Goal: Task Accomplishment & Management: Manage account settings

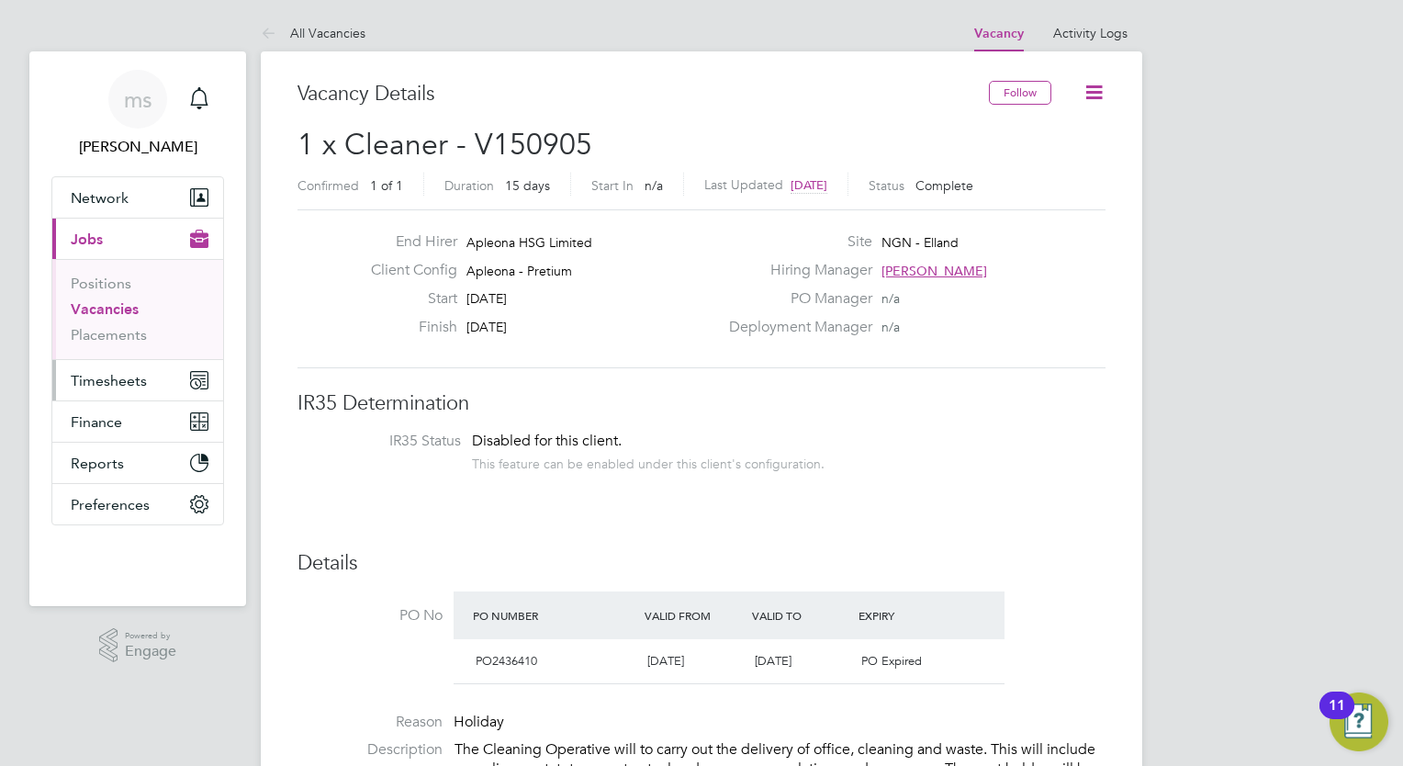
click at [140, 373] on span "Timesheets" at bounding box center [109, 380] width 76 height 17
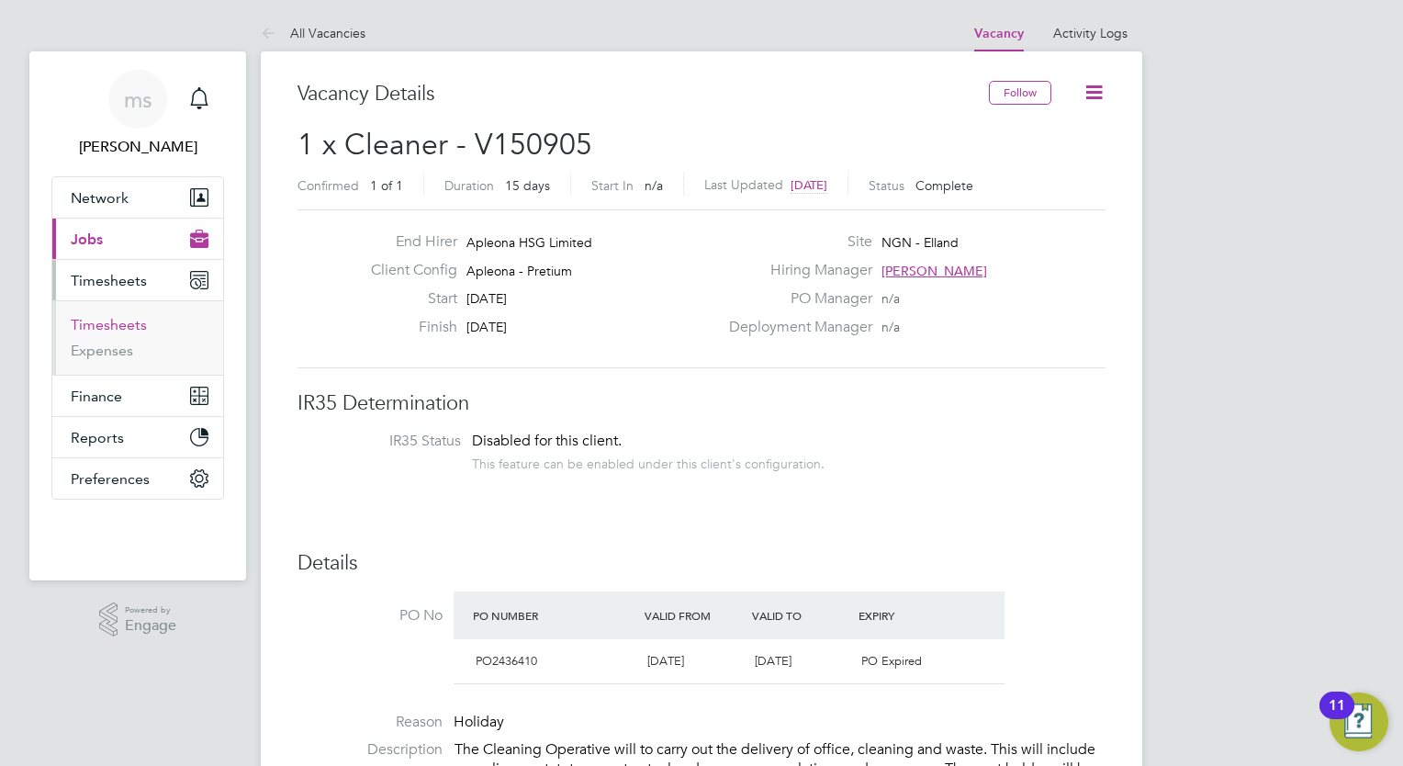
click at [113, 326] on link "Timesheets" at bounding box center [109, 324] width 76 height 17
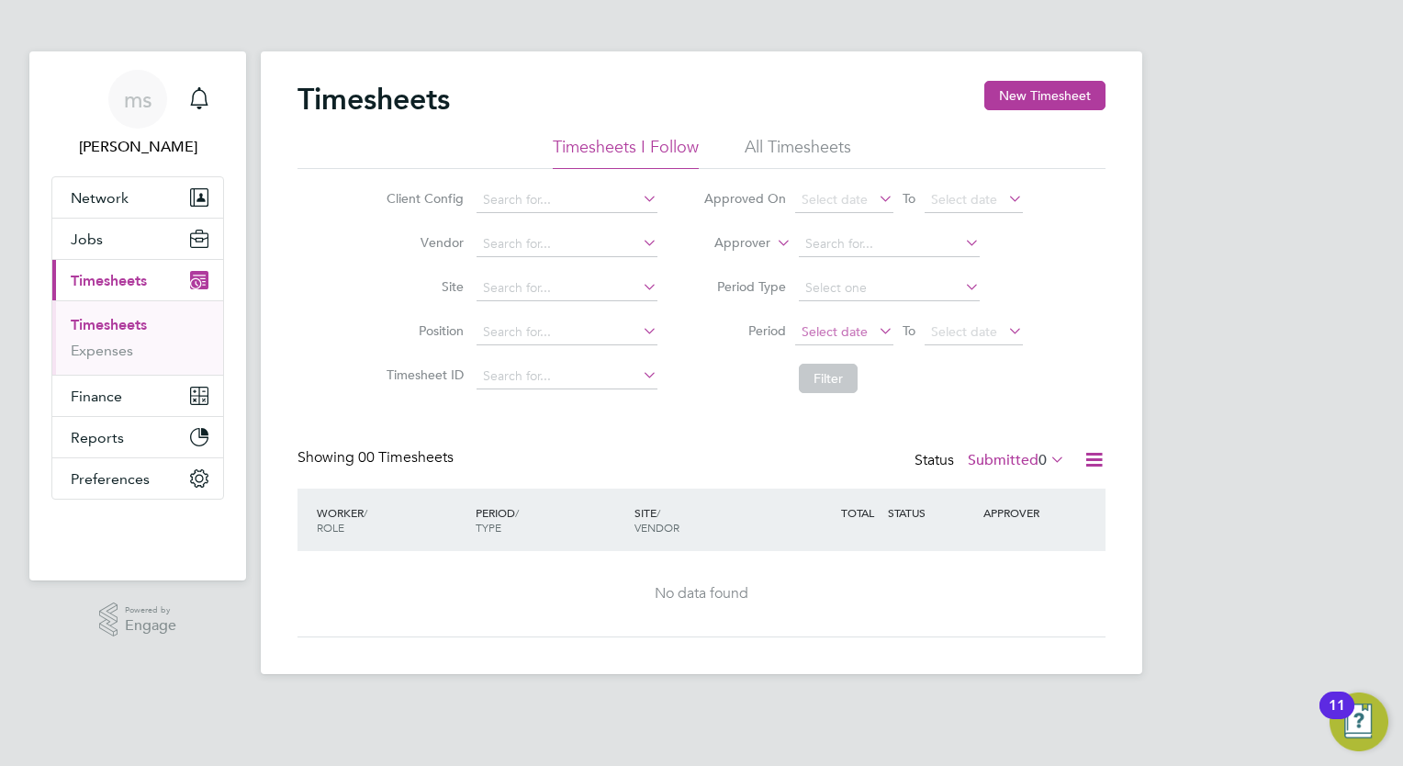
click at [823, 327] on span "Select date" at bounding box center [835, 331] width 66 height 17
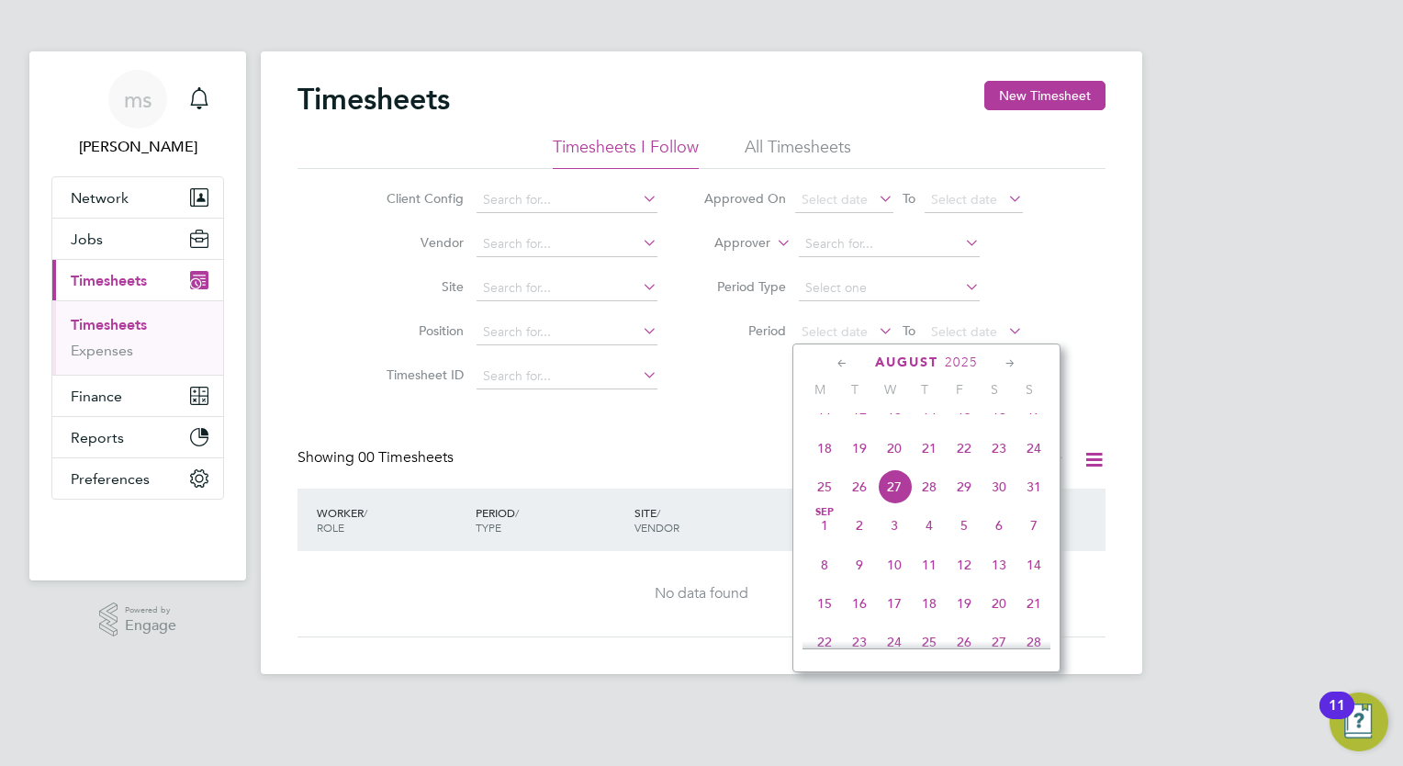
click at [824, 466] on span "18" at bounding box center [824, 448] width 35 height 35
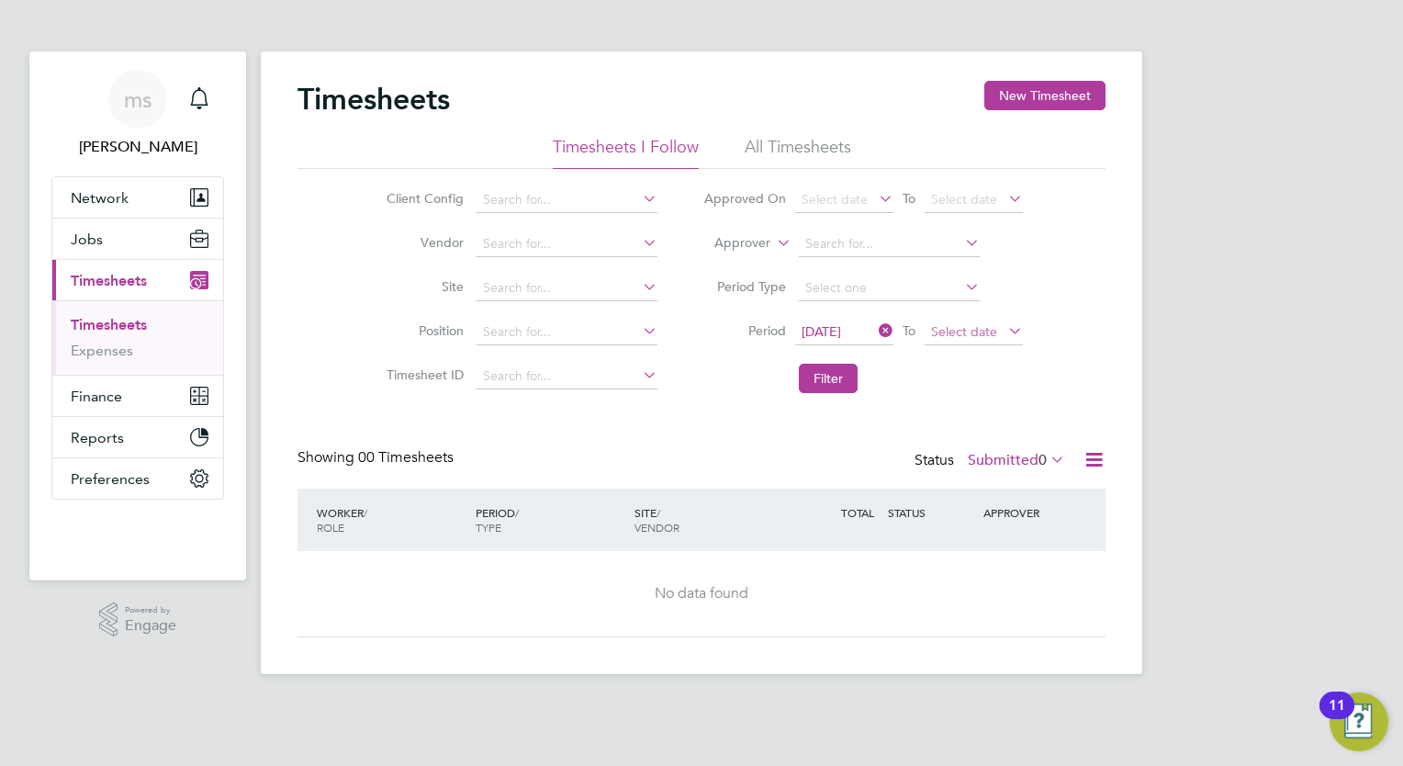
click at [950, 329] on span "Select date" at bounding box center [964, 331] width 66 height 17
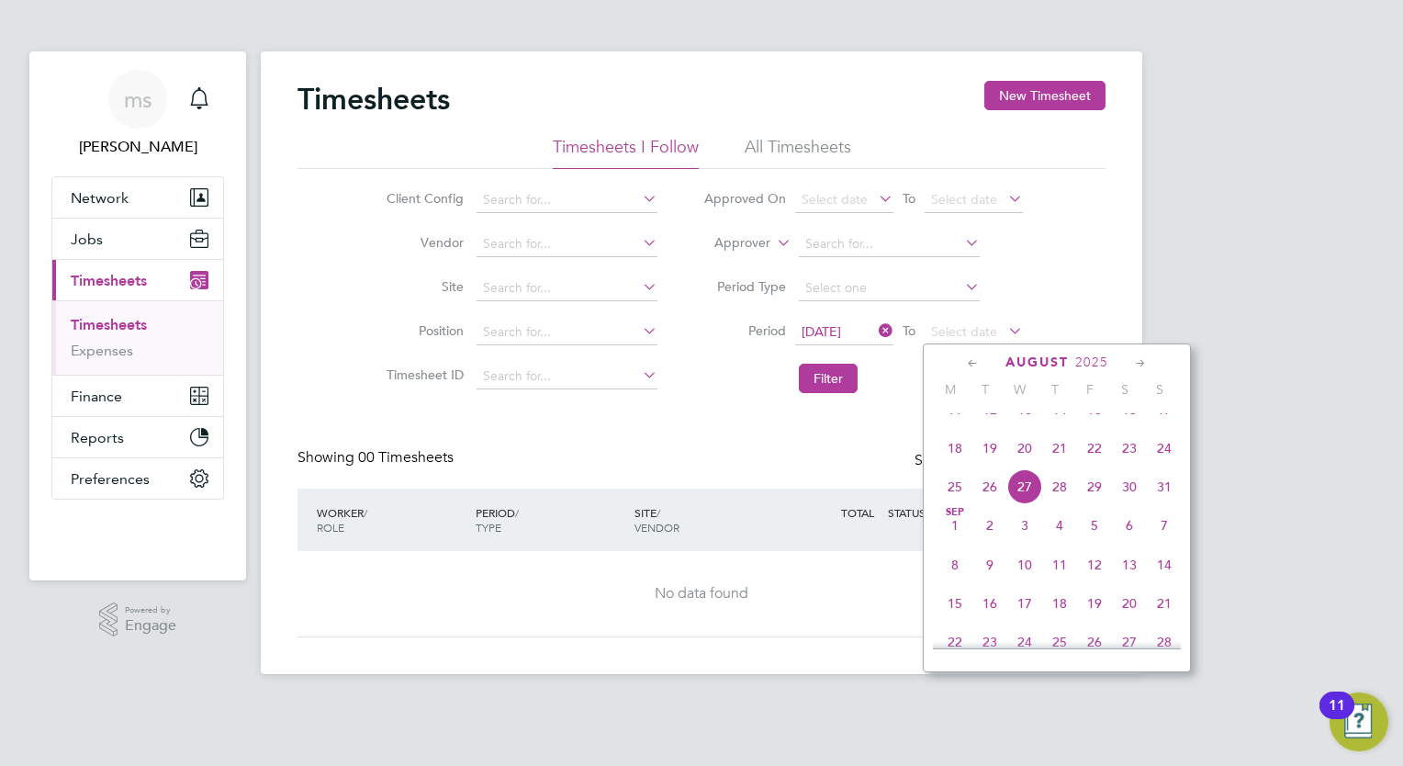
click at [1165, 466] on span "24" at bounding box center [1164, 448] width 35 height 35
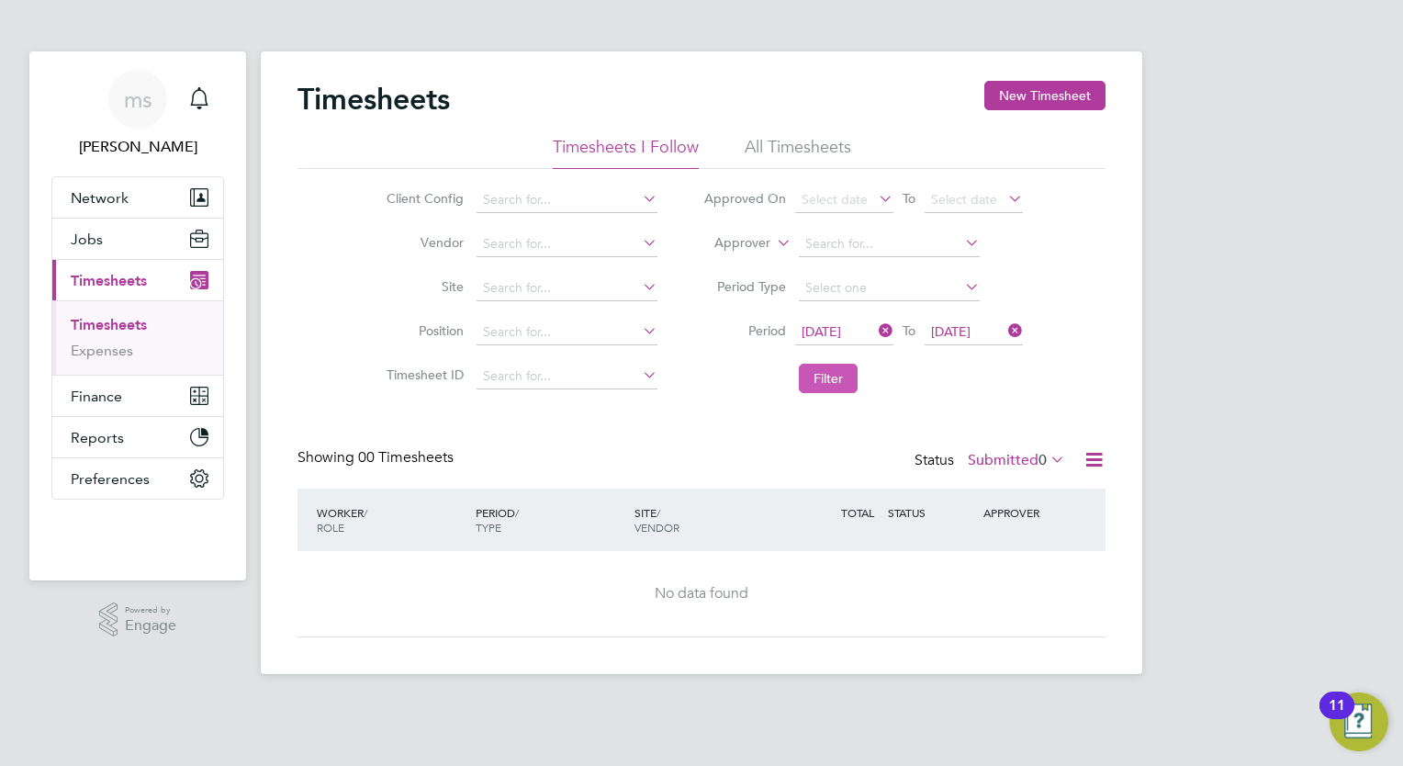
click at [825, 377] on button "Filter" at bounding box center [828, 378] width 59 height 29
click at [834, 379] on button "Filter" at bounding box center [828, 378] width 59 height 29
click at [1096, 457] on icon at bounding box center [1094, 459] width 23 height 23
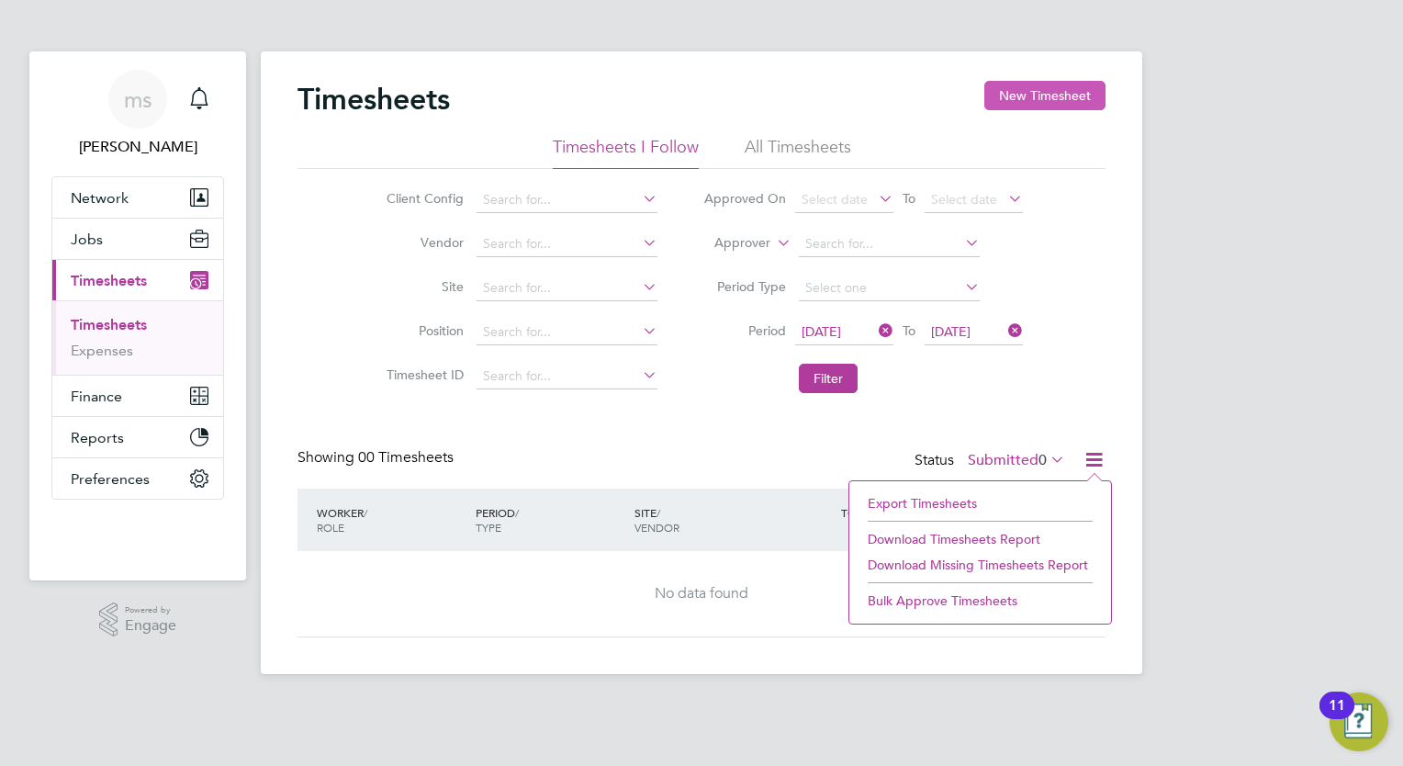
click at [1063, 106] on button "New Timesheet" at bounding box center [1044, 95] width 121 height 29
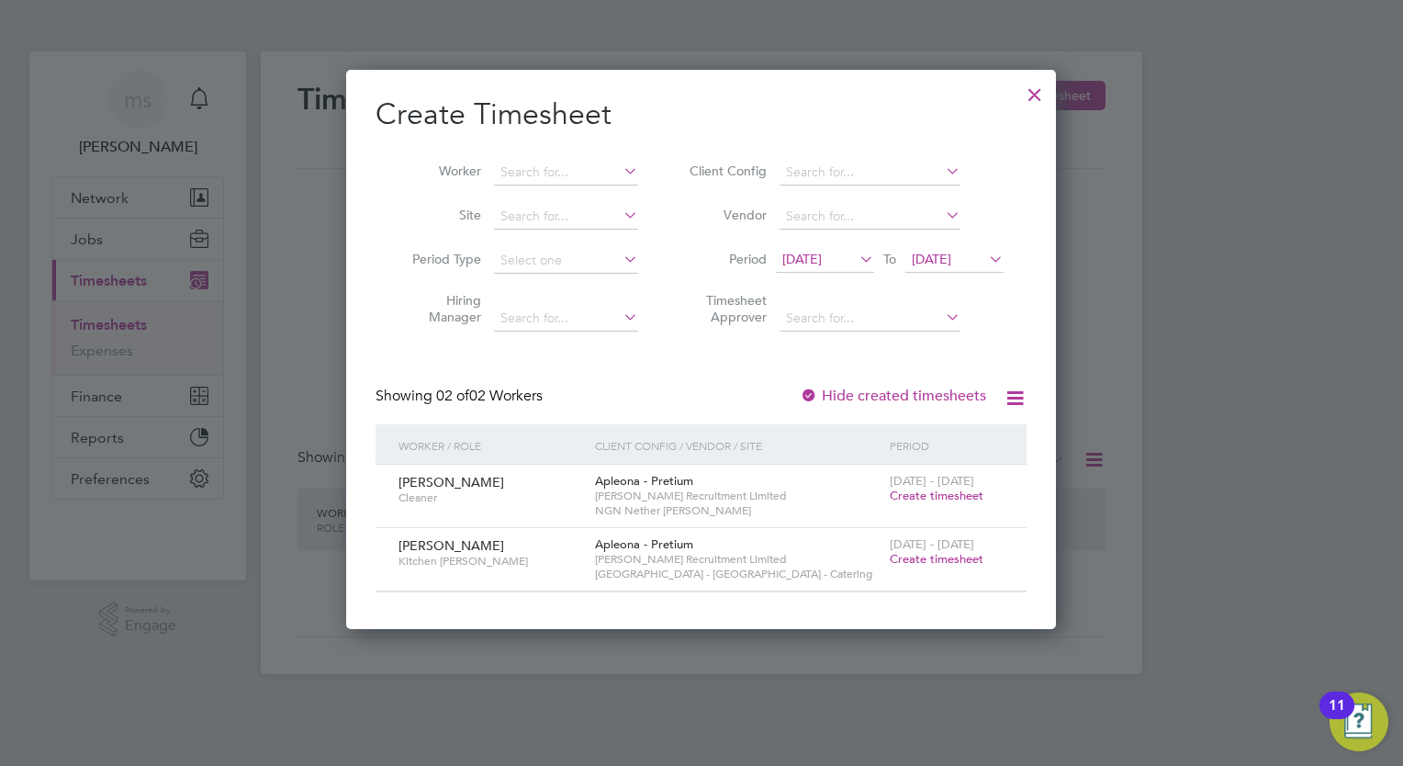
scroll to position [557, 711]
click at [834, 267] on span "[DATE]" at bounding box center [825, 260] width 98 height 25
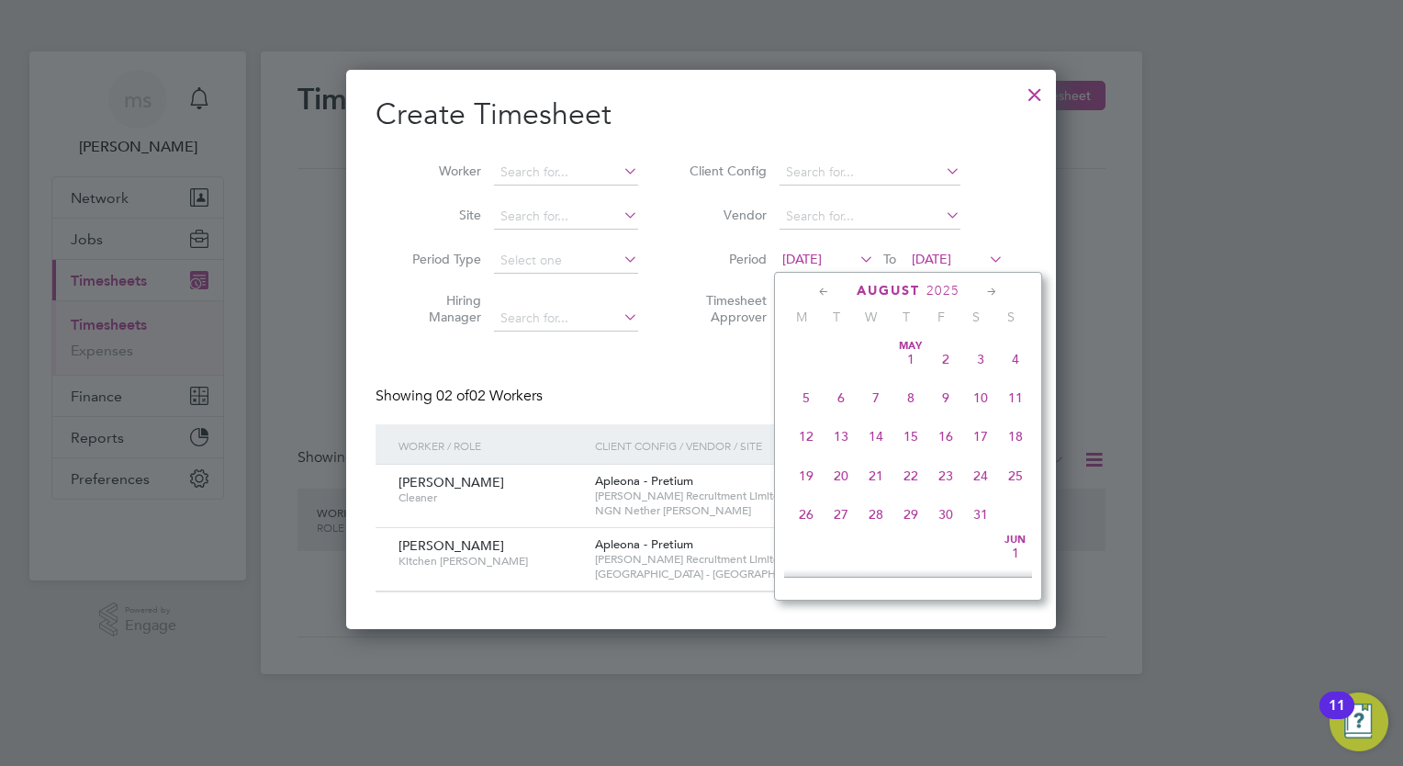
scroll to position [639, 0]
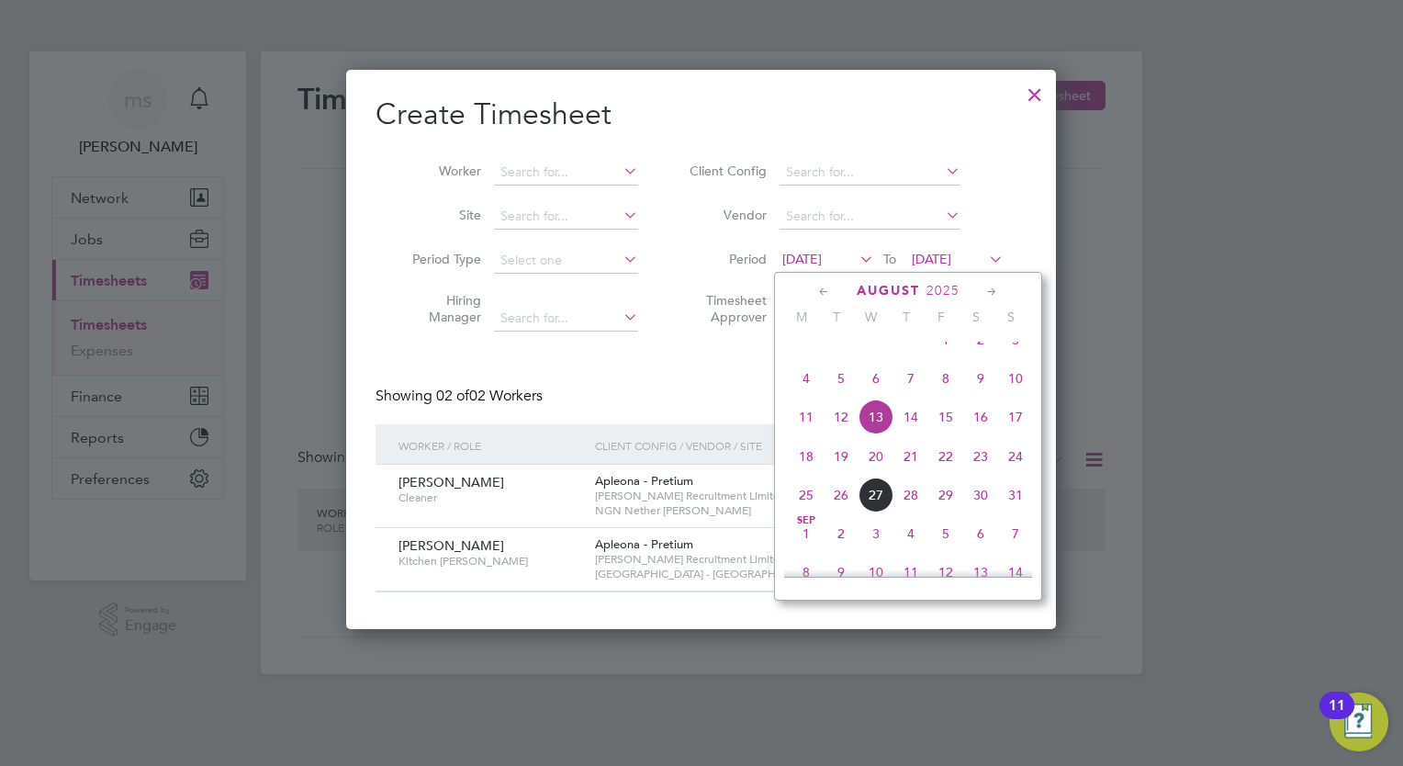
click at [805, 474] on span "18" at bounding box center [806, 456] width 35 height 35
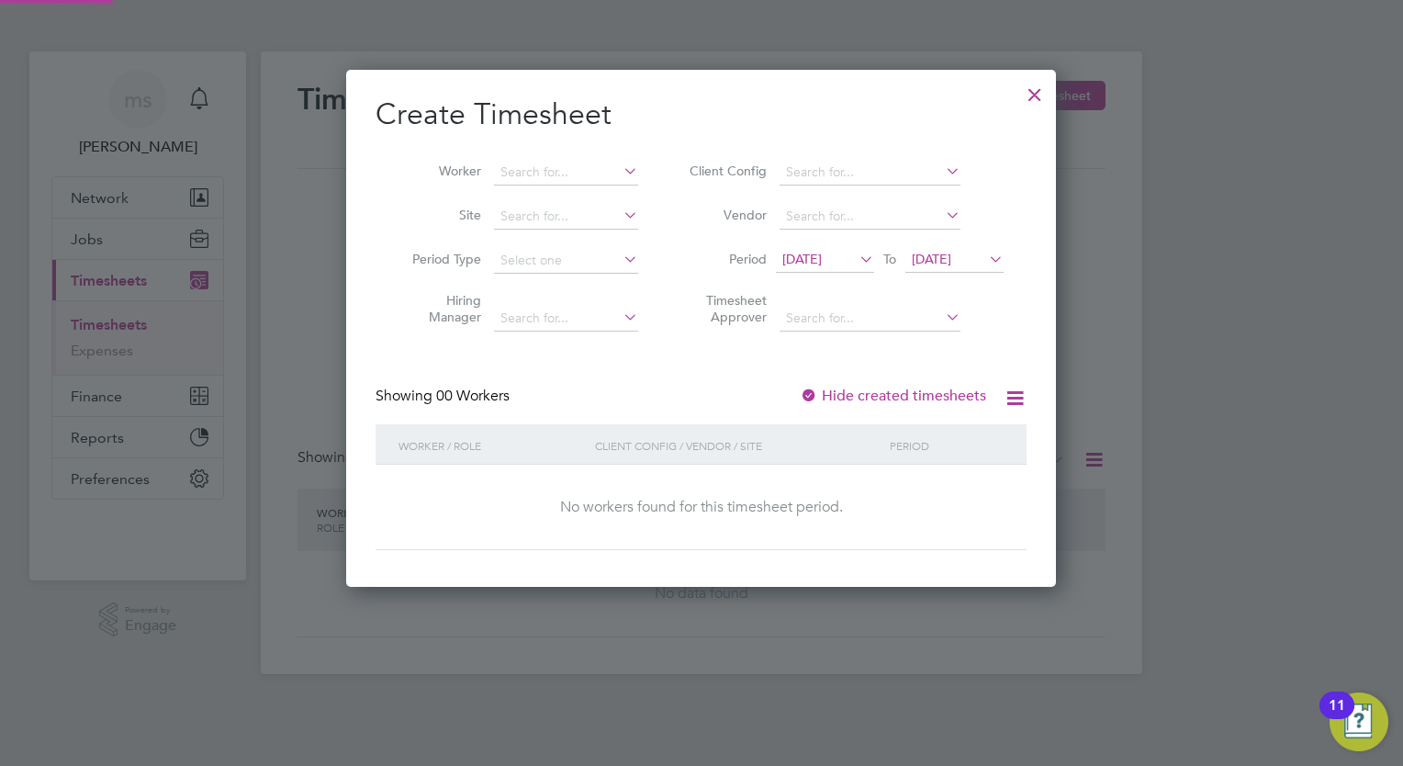
scroll to position [517, 711]
click at [951, 257] on span "20 Aug 2025" at bounding box center [931, 259] width 39 height 17
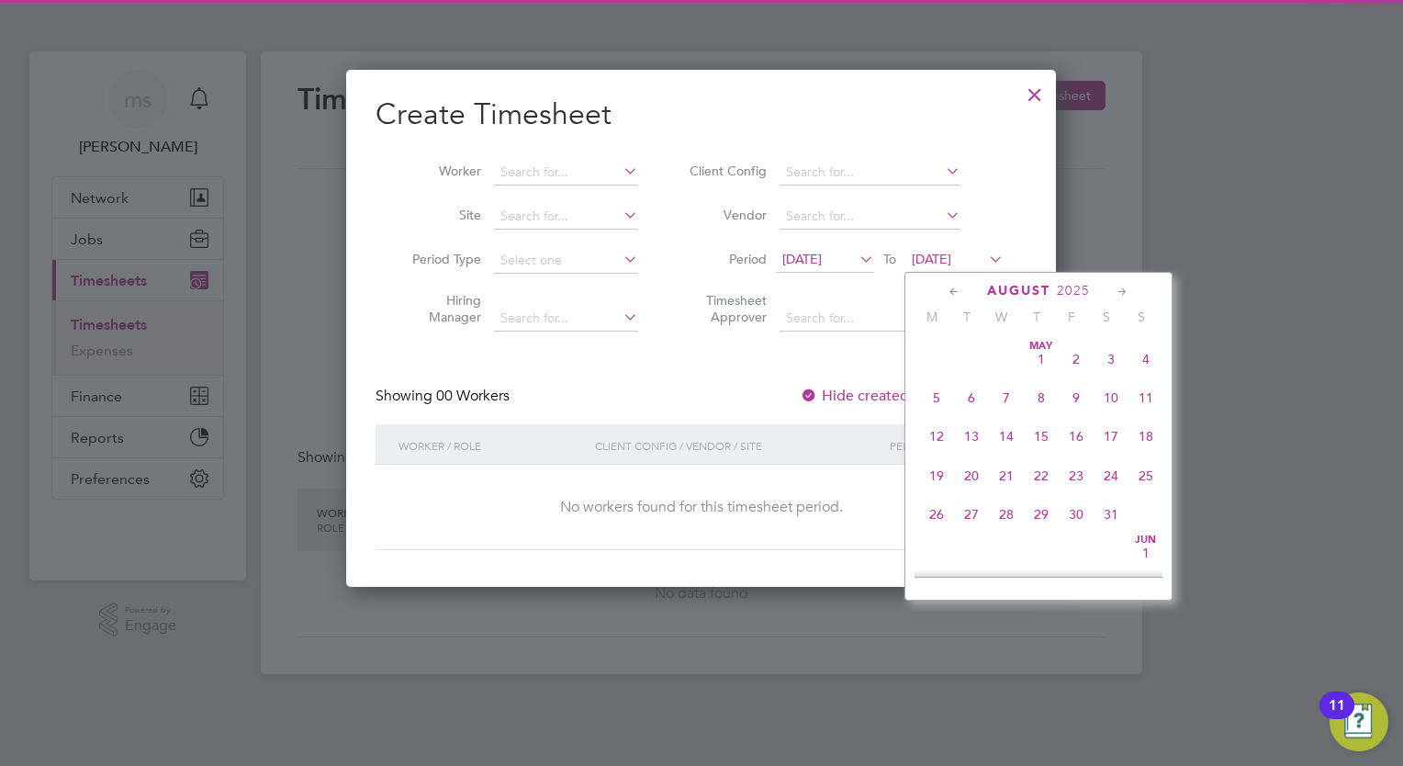
scroll to position [680, 0]
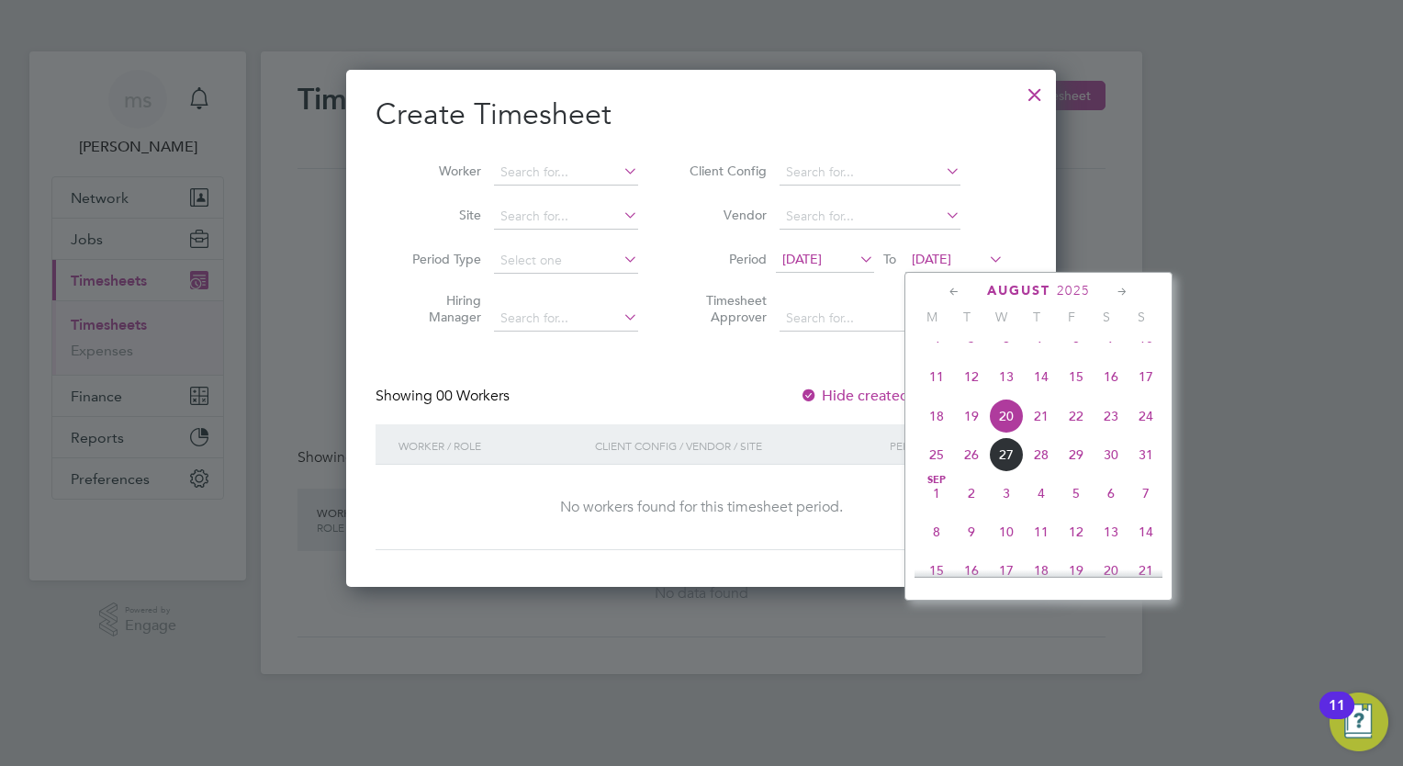
click at [1150, 433] on span "24" at bounding box center [1146, 416] width 35 height 35
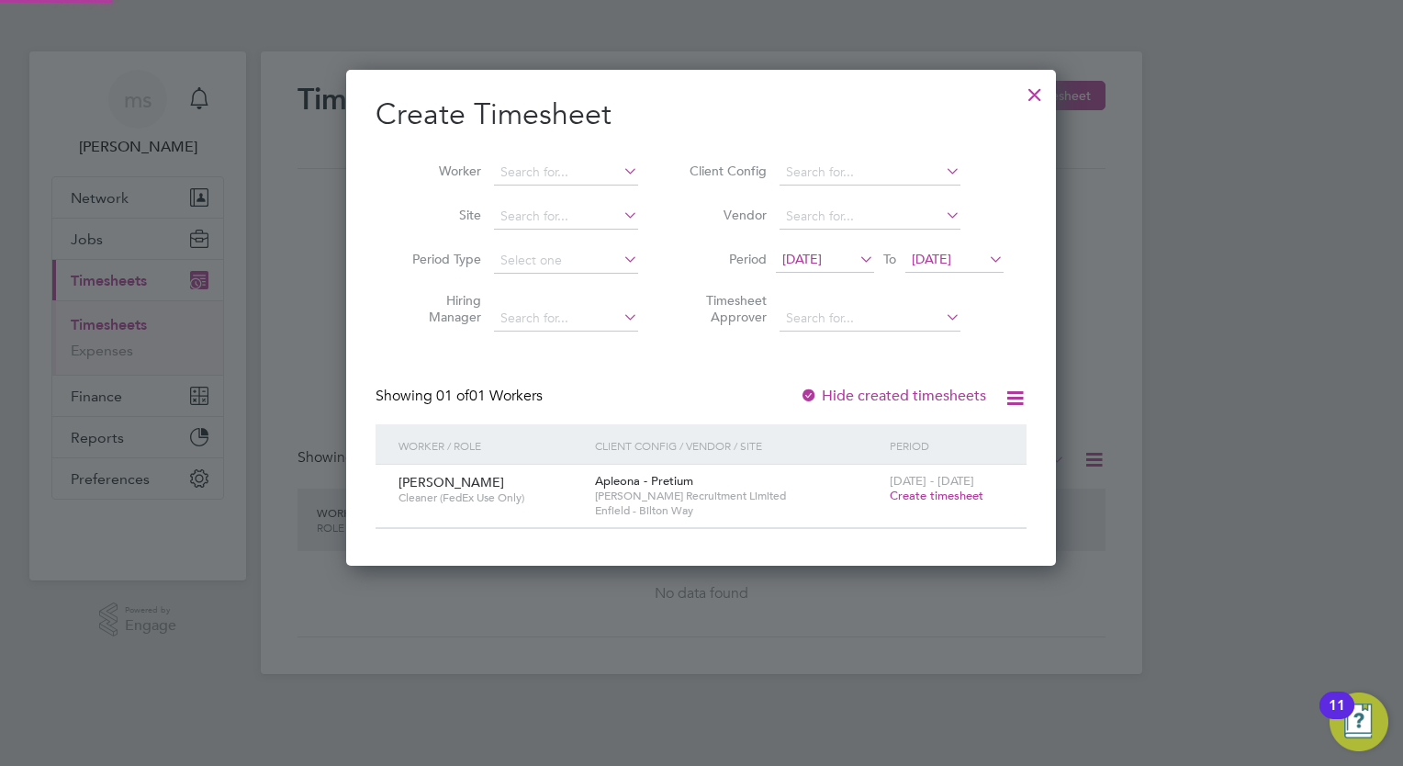
scroll to position [494, 711]
click at [1019, 401] on icon at bounding box center [1015, 398] width 23 height 23
click at [1036, 85] on div at bounding box center [1034, 89] width 33 height 33
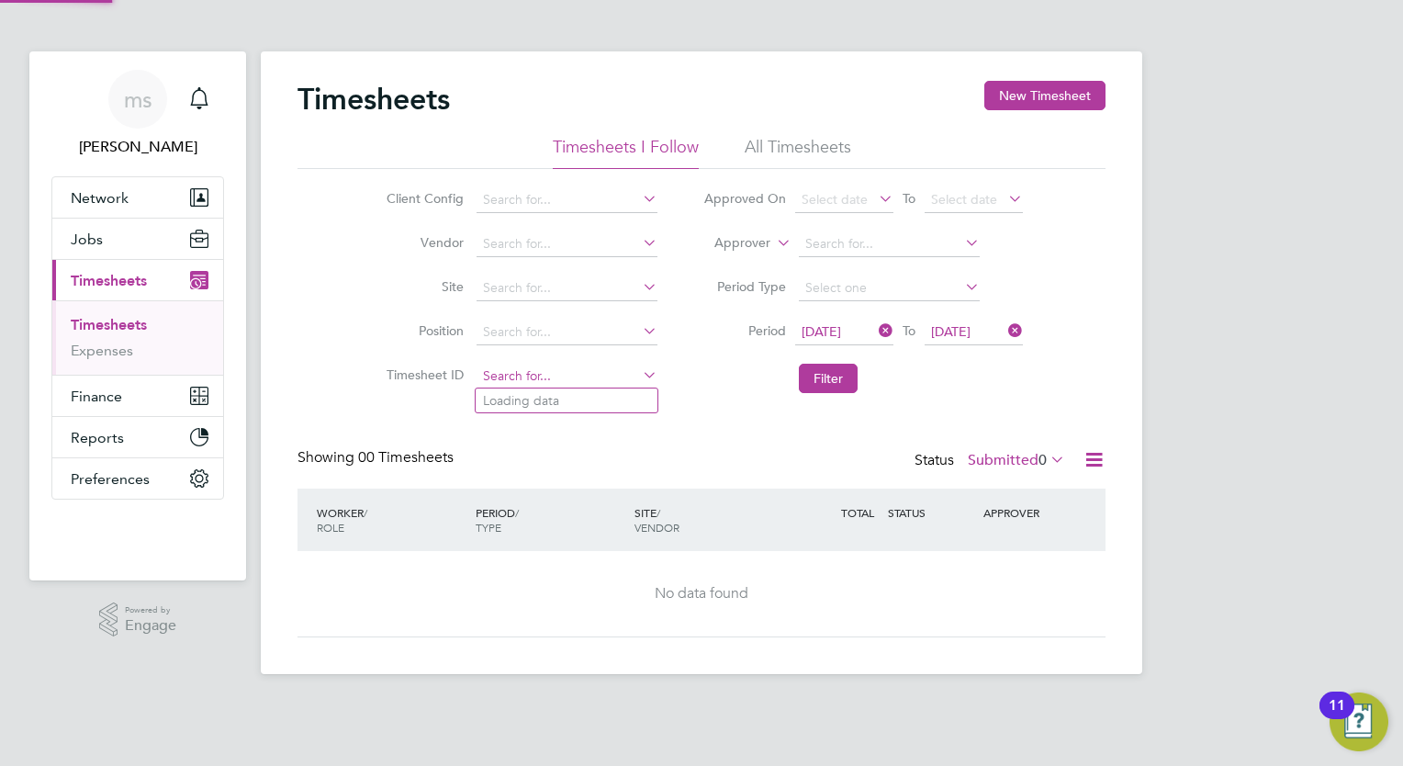
click at [591, 377] on input at bounding box center [567, 377] width 181 height 26
click at [747, 410] on div "Timesheets New Timesheet Timesheets I Follow All Timesheets Client Config Vendo…" at bounding box center [702, 359] width 808 height 557
click at [821, 144] on li "All Timesheets" at bounding box center [798, 152] width 107 height 33
click at [822, 373] on button "Filter" at bounding box center [828, 378] width 59 height 29
click at [127, 321] on link "Timesheets" at bounding box center [109, 324] width 76 height 17
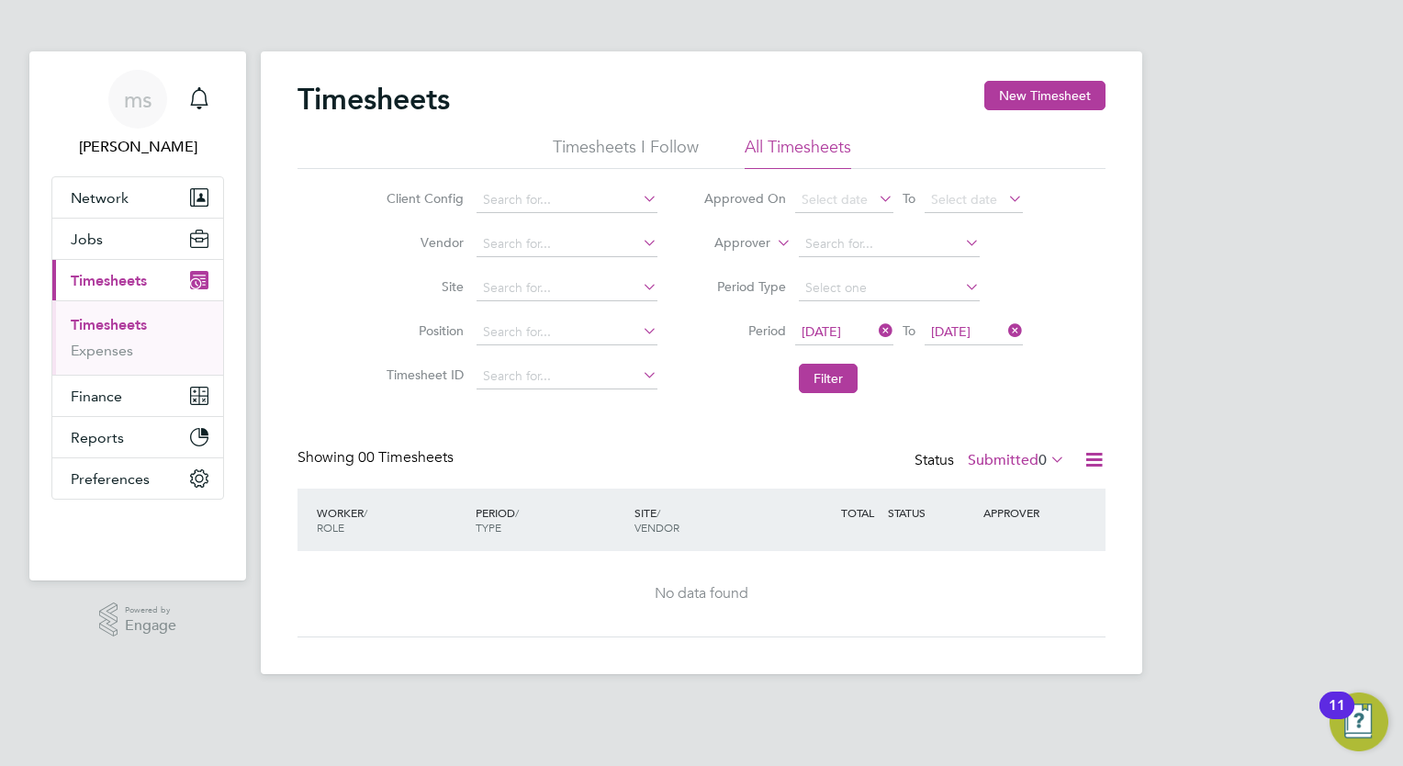
click at [878, 185] on li "Approved On Select date To Select date" at bounding box center [862, 200] width 365 height 44
click at [875, 196] on icon at bounding box center [875, 199] width 0 height 26
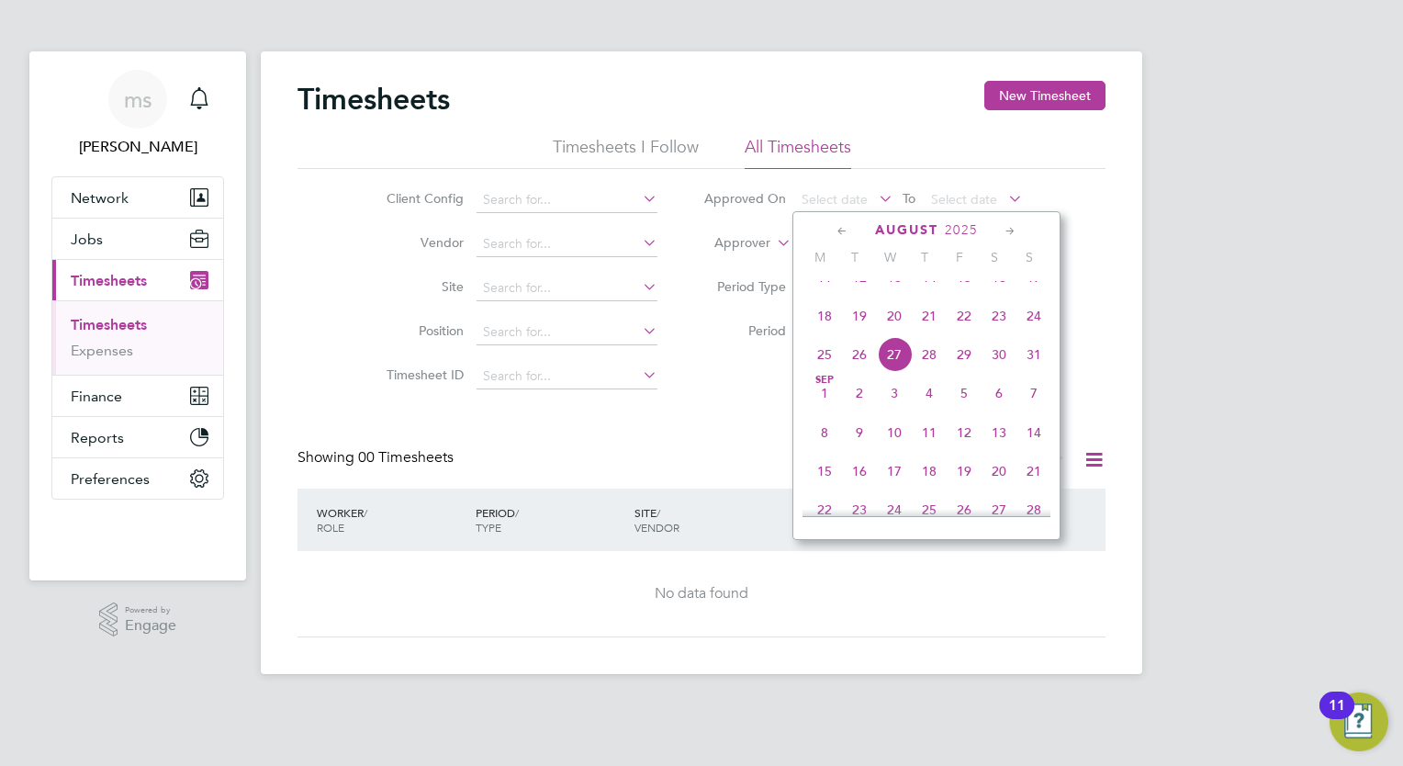
click at [875, 196] on icon at bounding box center [875, 199] width 0 height 26
click at [1146, 222] on div "ms michelle suchley Notifications Applications: Network Team Members Businesses…" at bounding box center [701, 351] width 1403 height 703
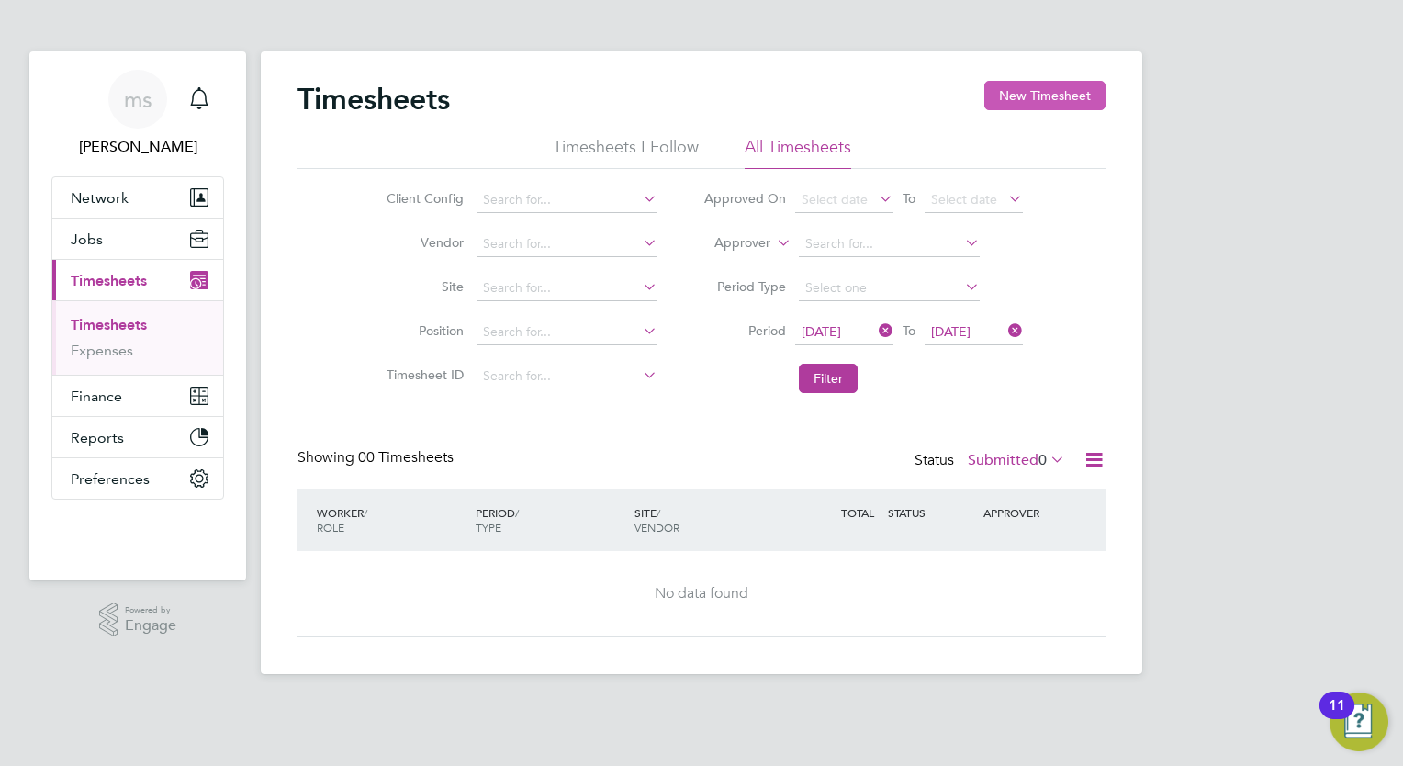
click at [1067, 88] on button "New Timesheet" at bounding box center [1044, 95] width 121 height 29
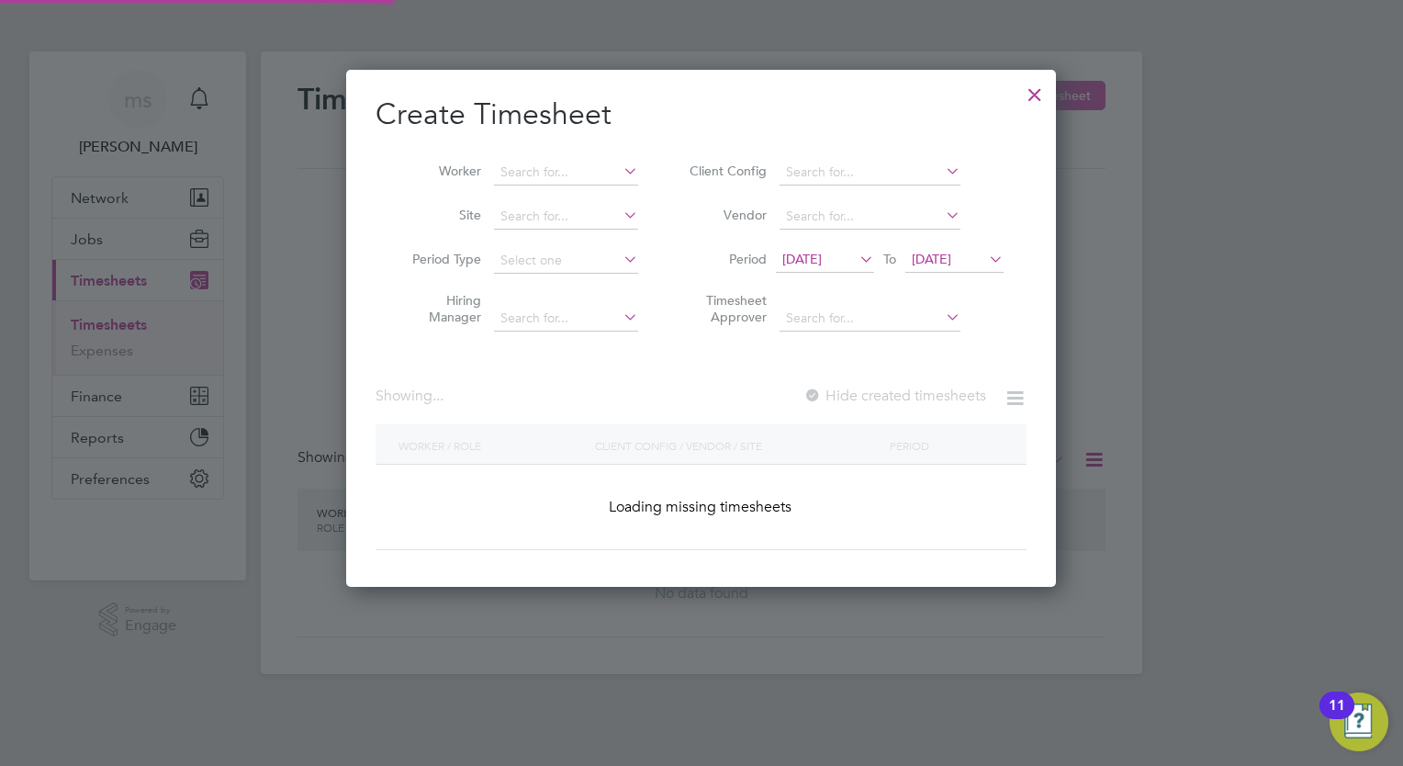
scroll to position [517, 711]
click at [1029, 96] on div at bounding box center [1034, 89] width 33 height 33
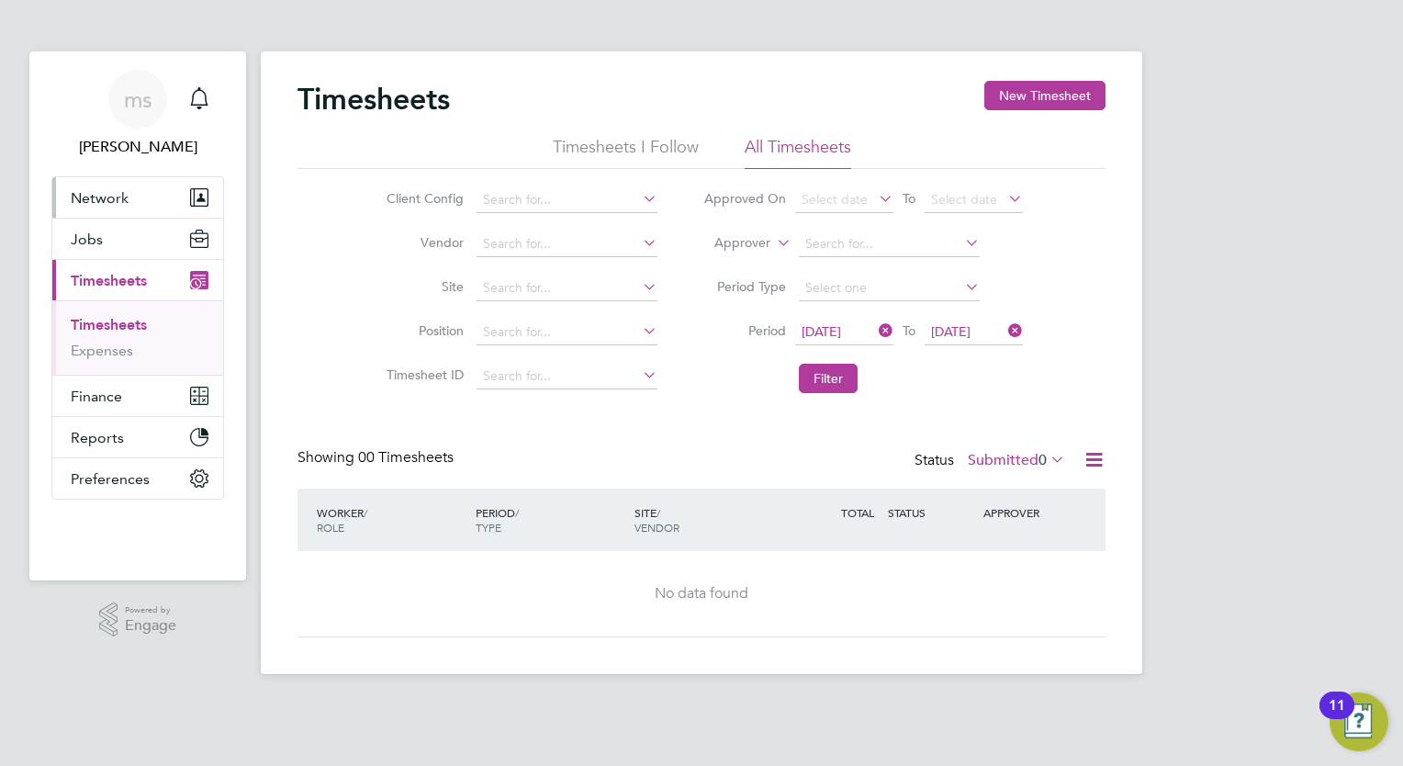
click at [205, 182] on button "Network" at bounding box center [137, 197] width 171 height 40
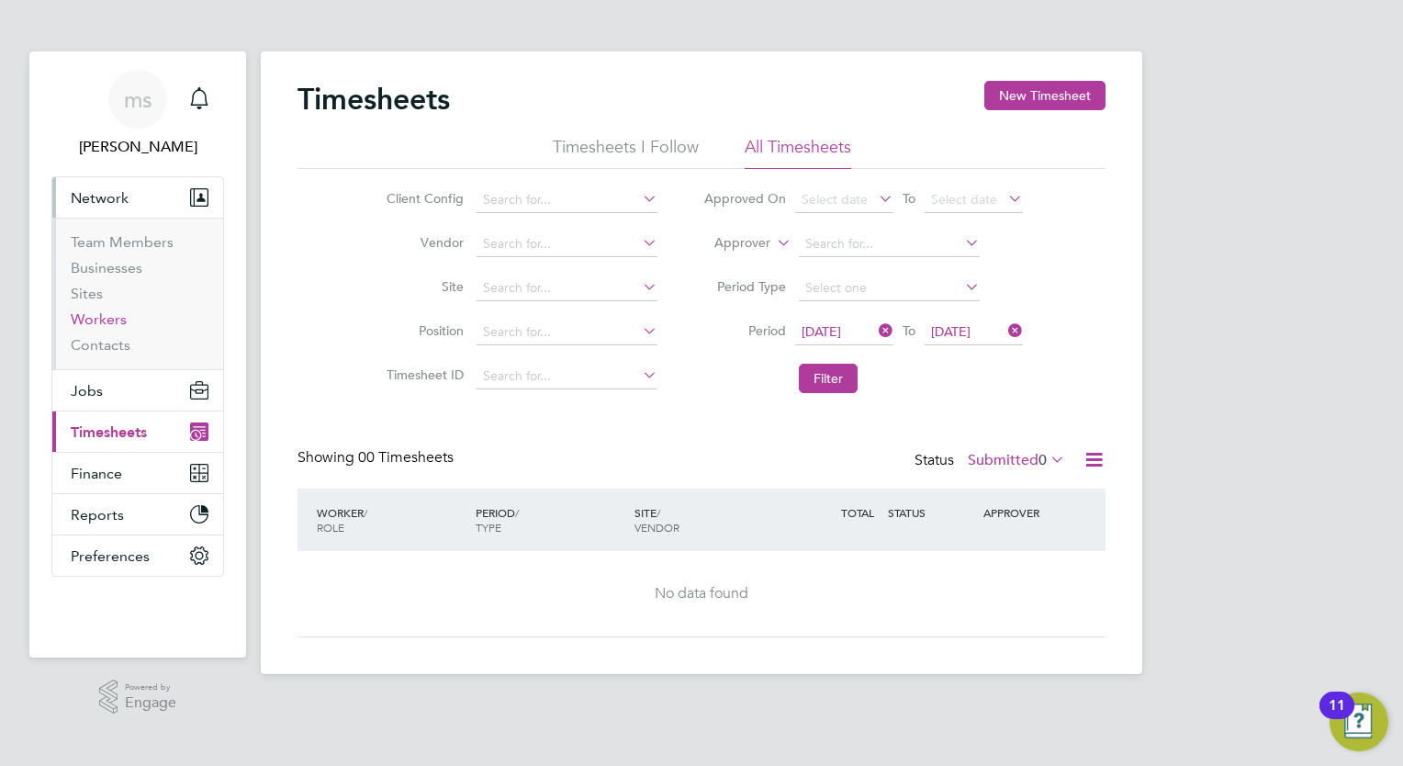
click at [89, 314] on link "Workers" at bounding box center [99, 318] width 56 height 17
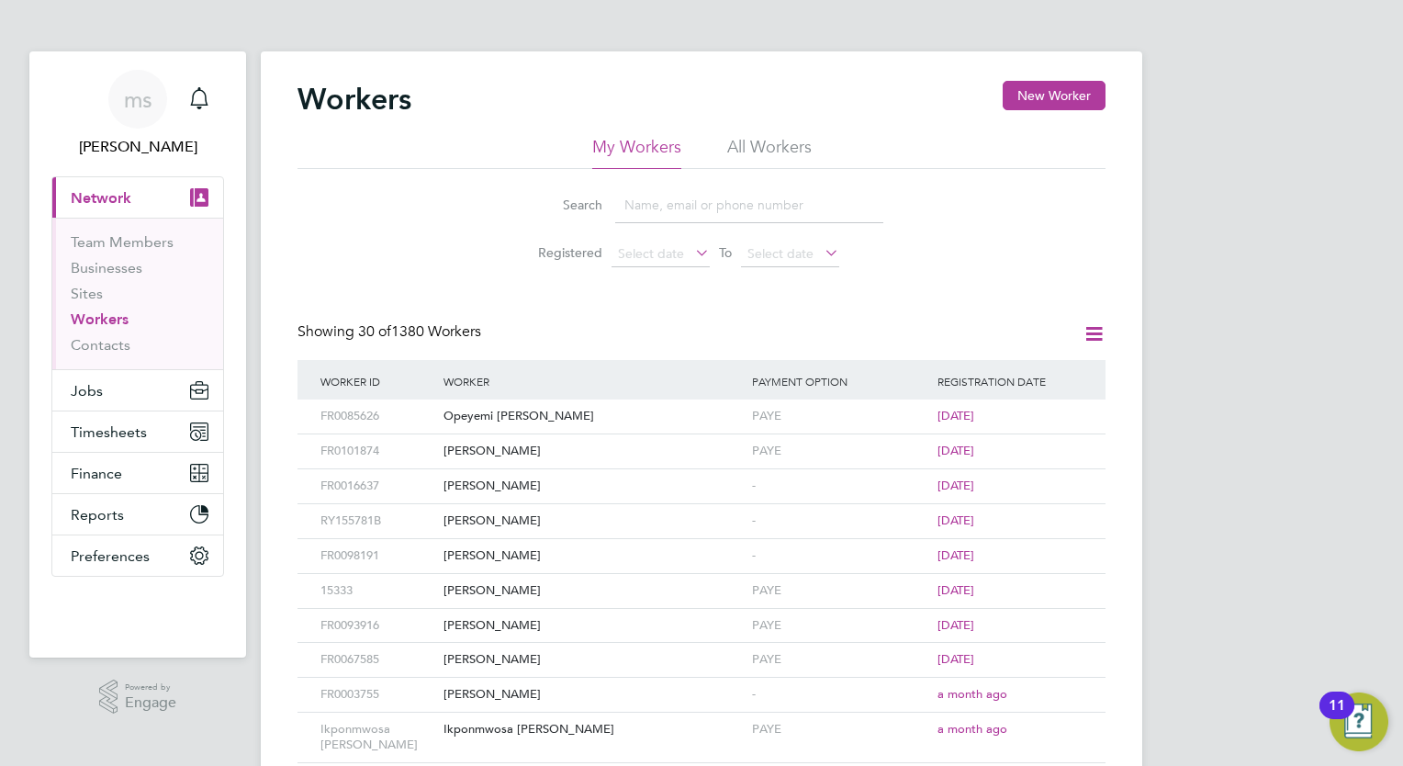
click at [655, 208] on input at bounding box center [749, 205] width 268 height 36
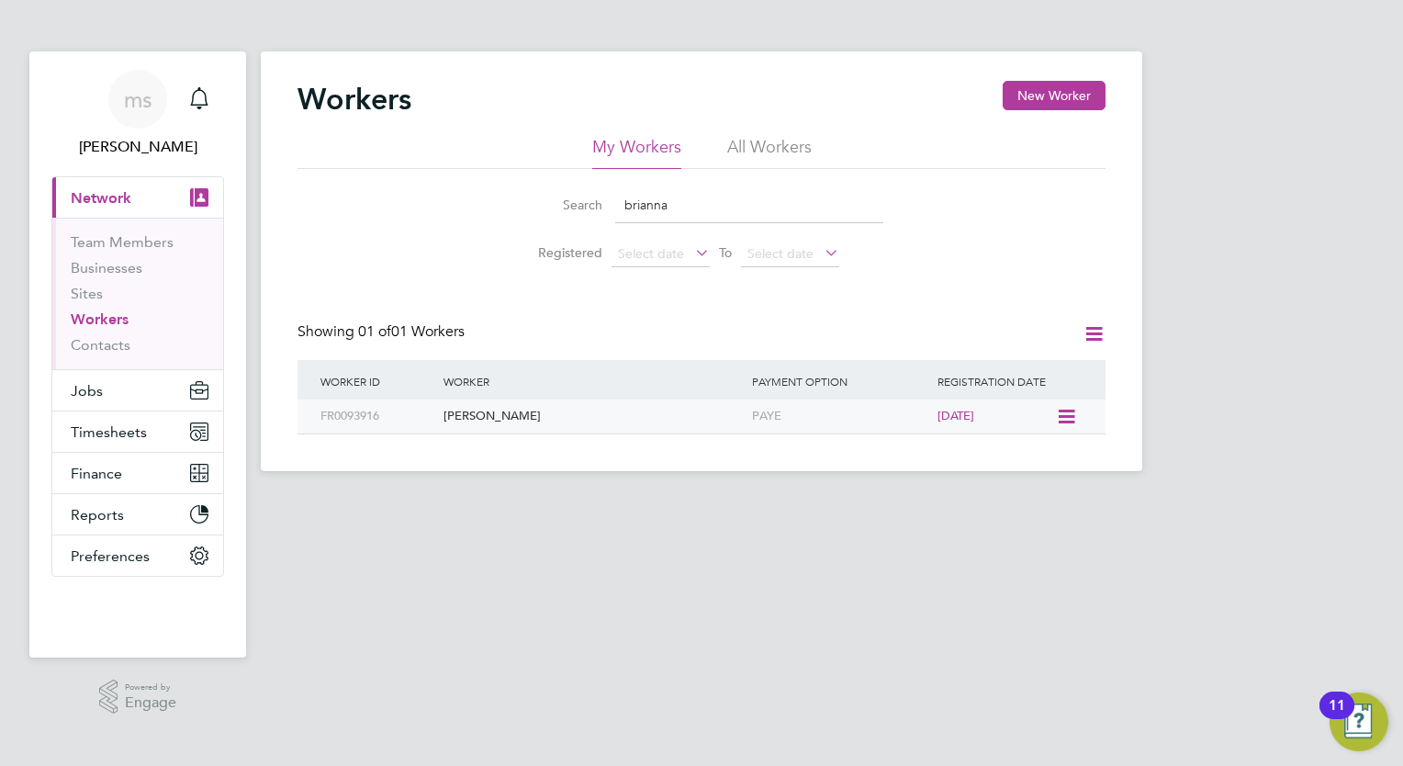
type input "brianna"
click at [437, 430] on div "FR0093916" at bounding box center [377, 416] width 123 height 34
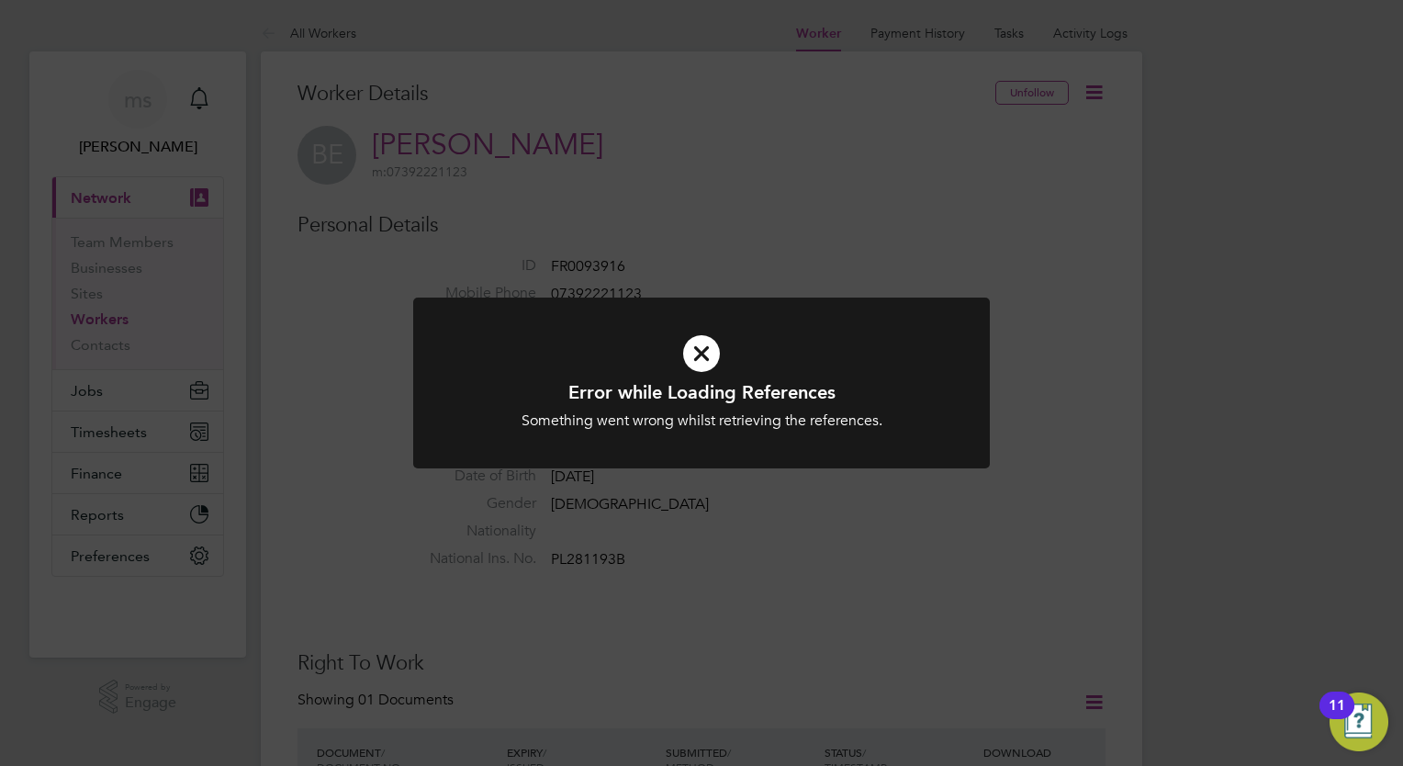
click at [691, 348] on icon at bounding box center [702, 354] width 478 height 72
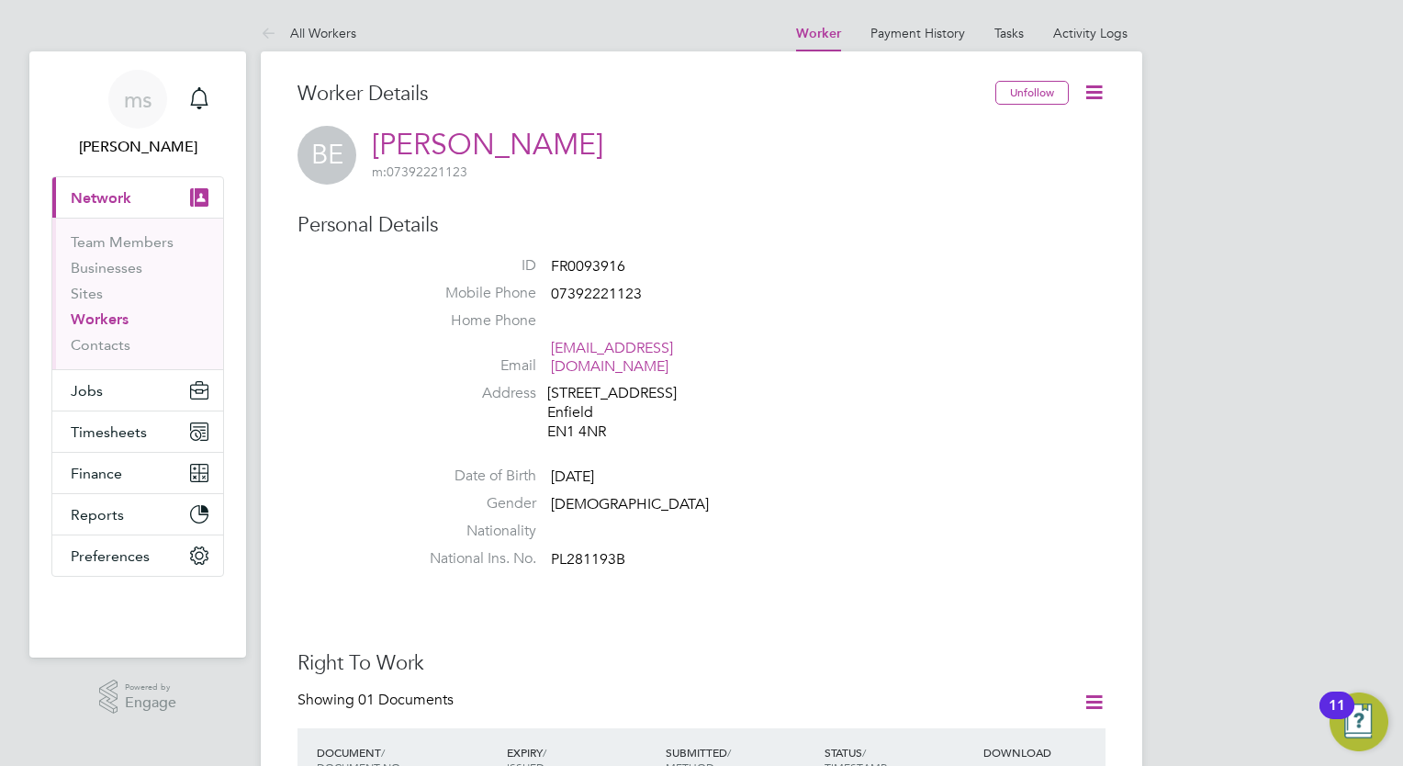
click at [927, 21] on li "Payment History" at bounding box center [918, 33] width 95 height 37
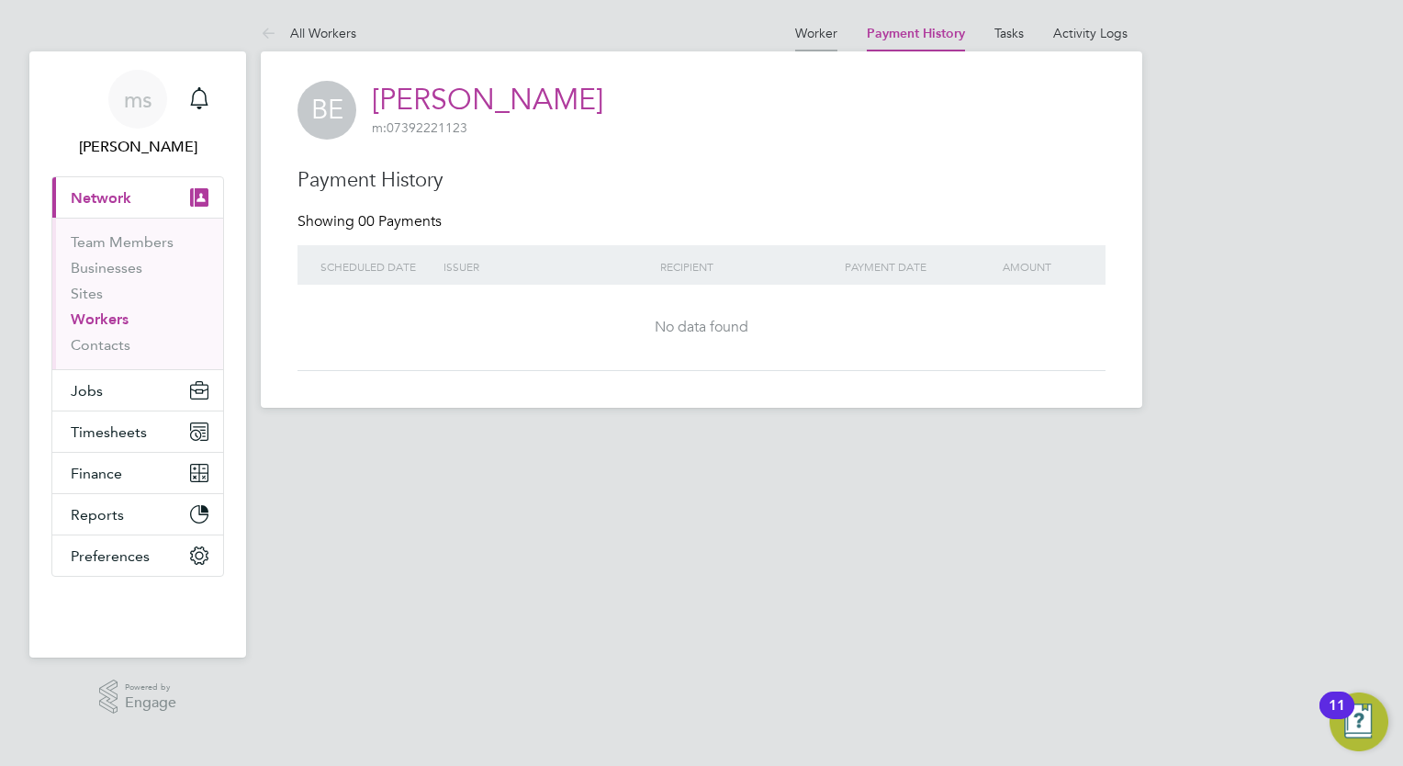
click at [819, 20] on li "Worker" at bounding box center [816, 33] width 42 height 37
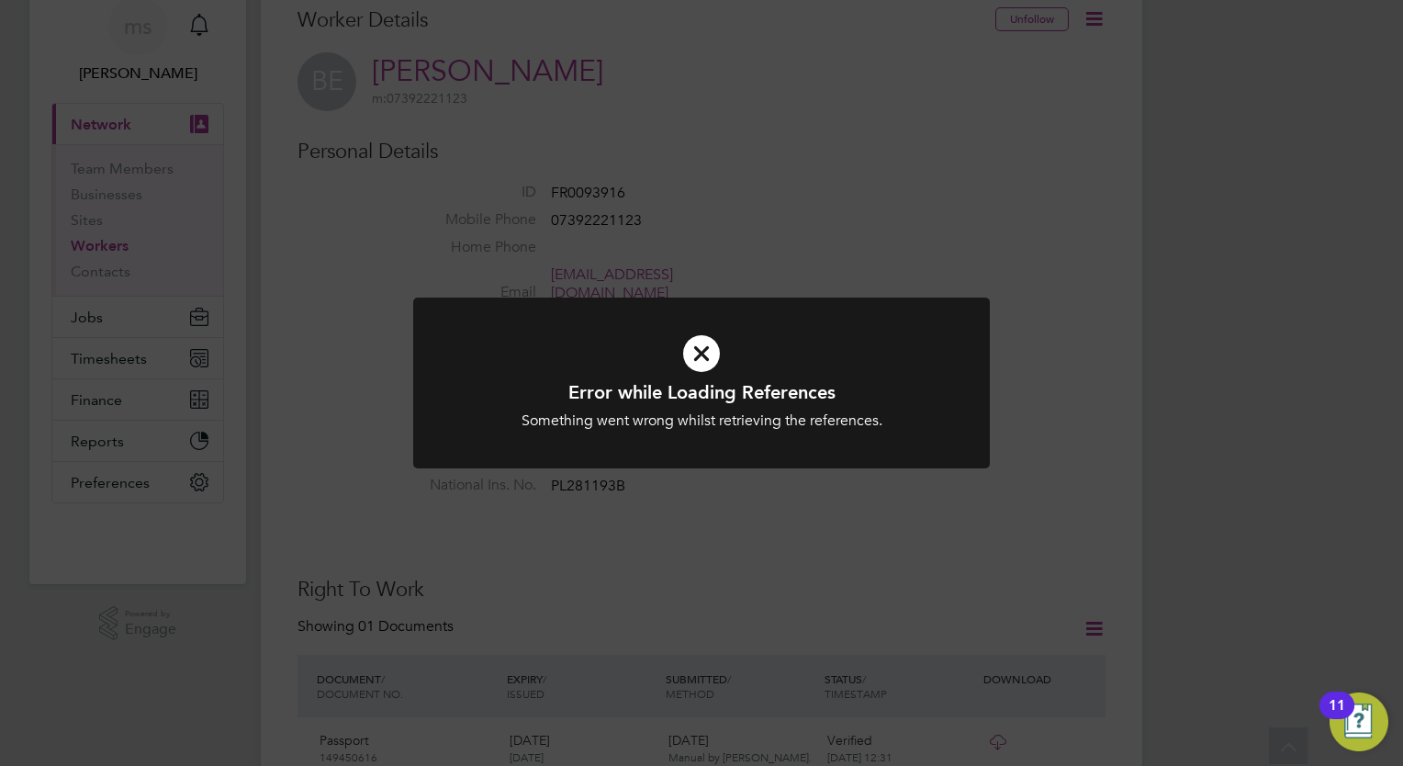
scroll to position [110, 0]
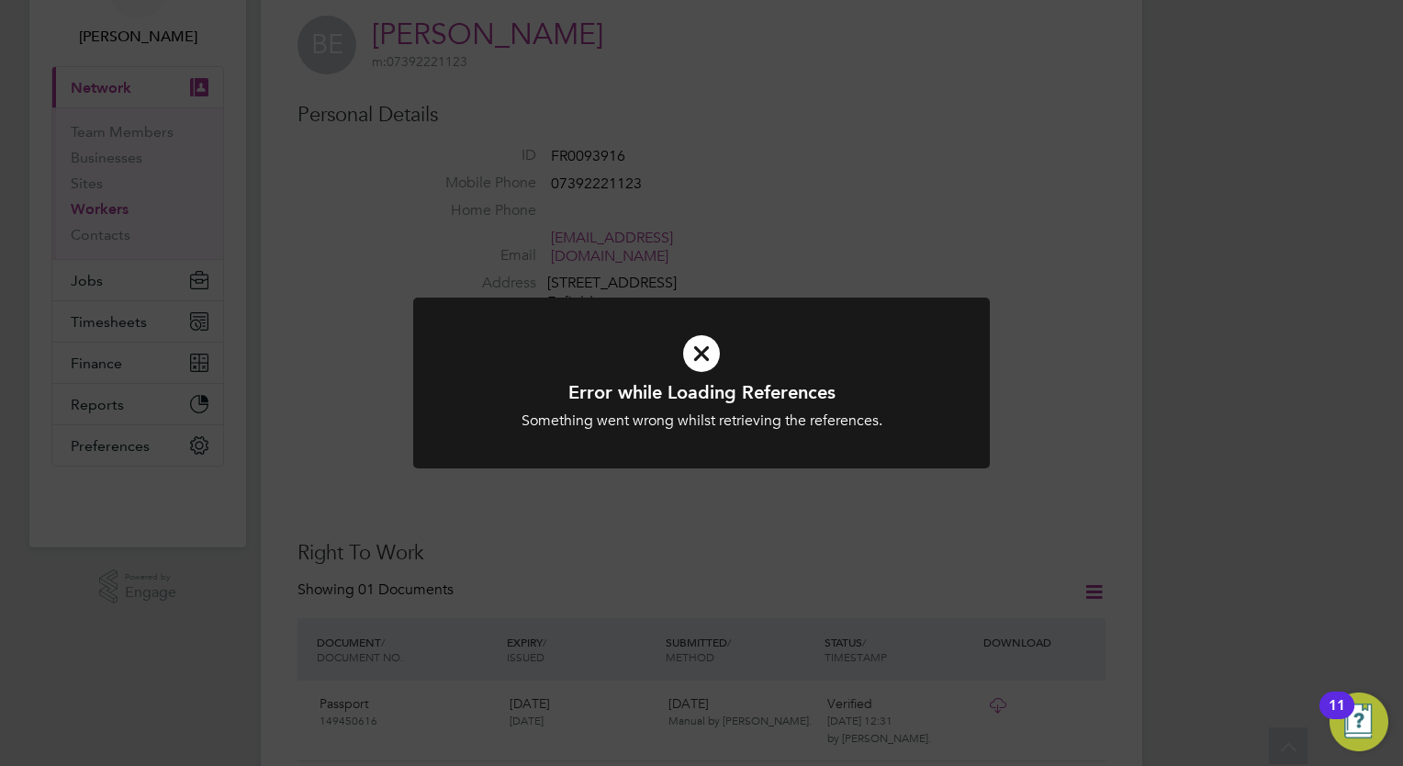
click at [709, 349] on icon at bounding box center [702, 354] width 478 height 72
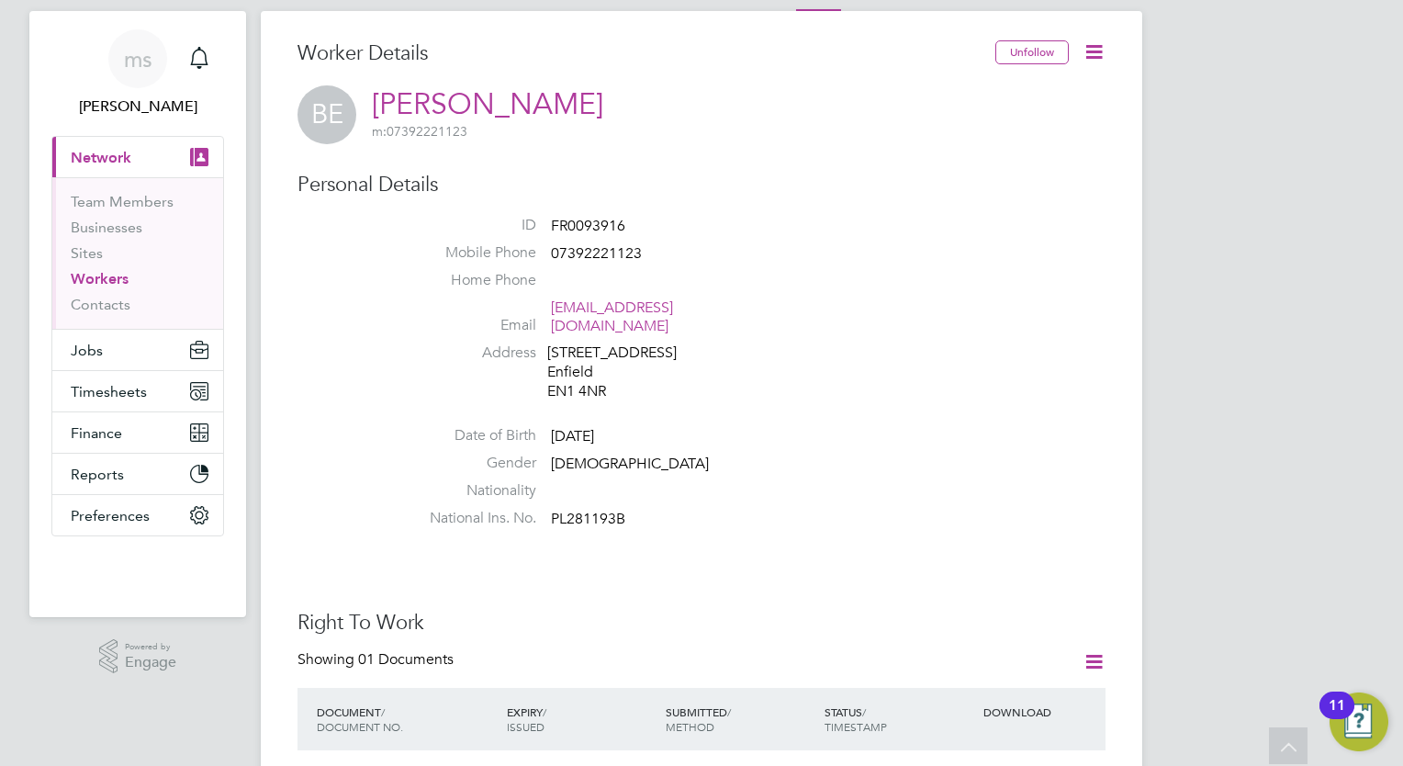
scroll to position [0, 0]
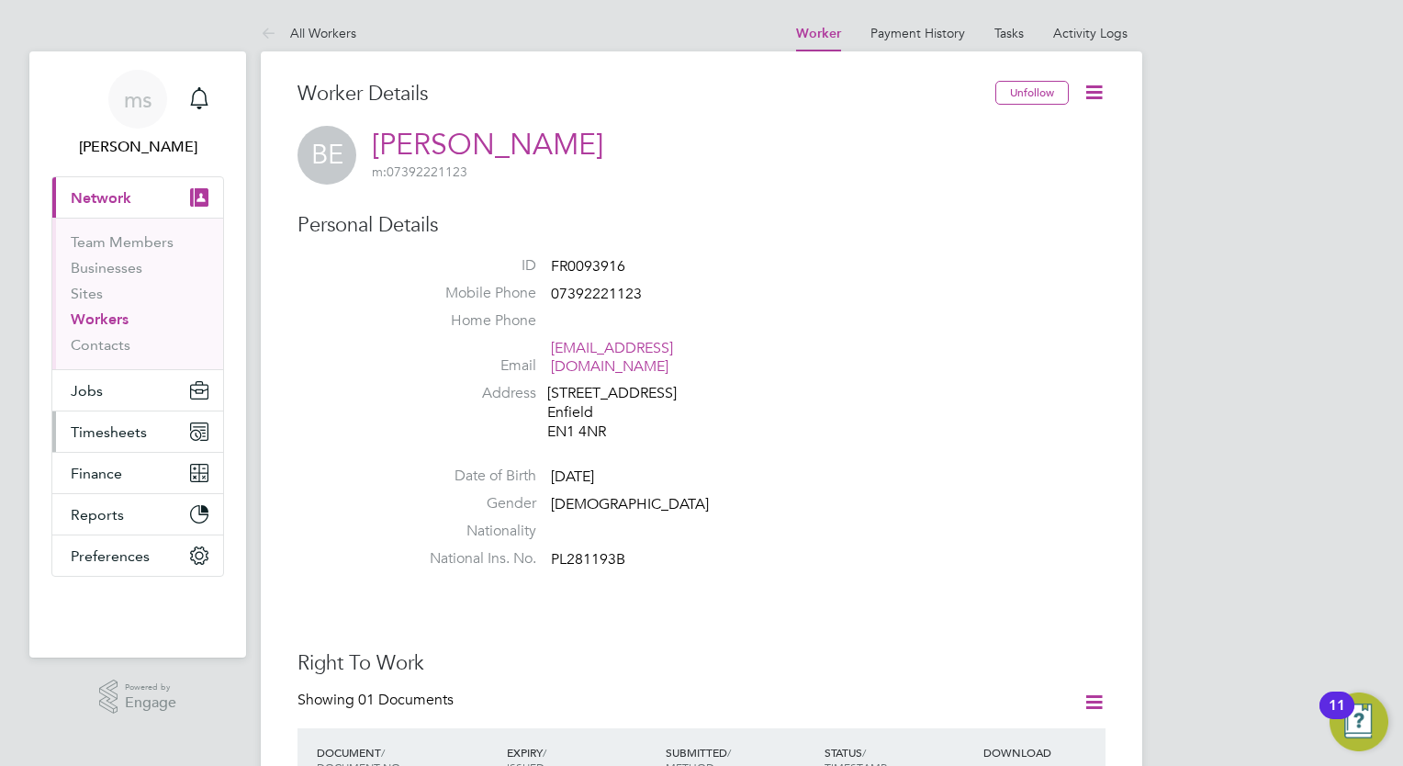
click at [140, 440] on button "Timesheets" at bounding box center [137, 431] width 171 height 40
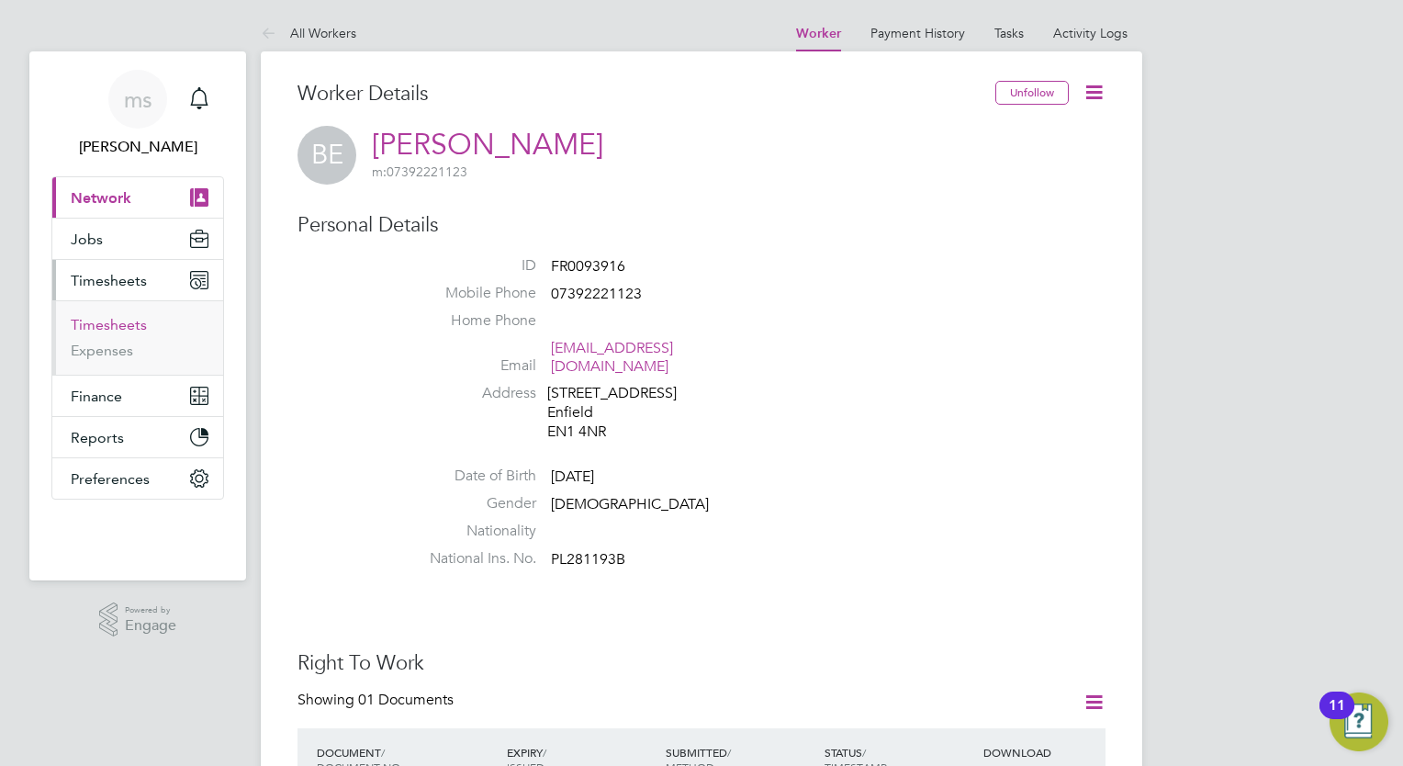
click at [107, 324] on link "Timesheets" at bounding box center [109, 324] width 76 height 17
